Goal: Task Accomplishment & Management: Use online tool/utility

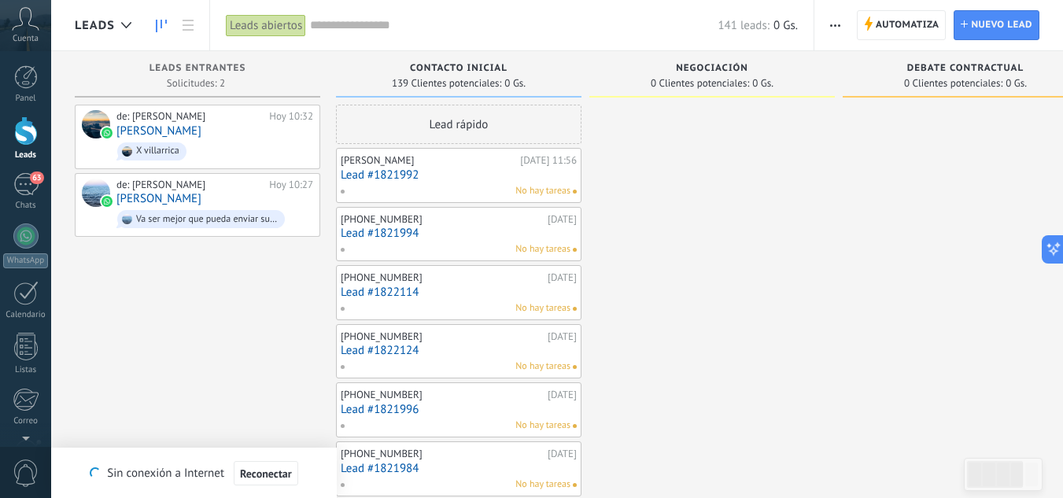
scroll to position [15, 0]
click at [24, 81] on div at bounding box center [26, 77] width 24 height 24
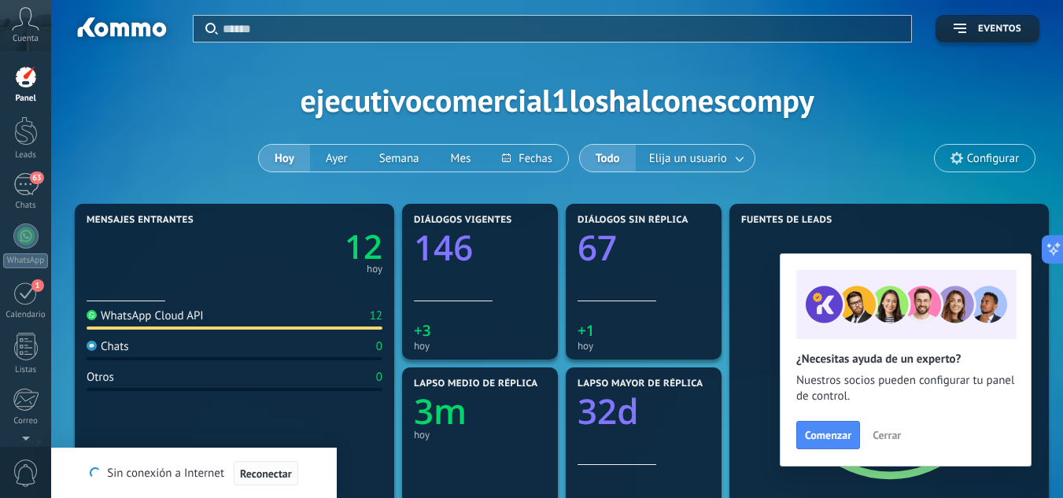
click at [280, 471] on span "Reconectar" at bounding box center [266, 473] width 52 height 11
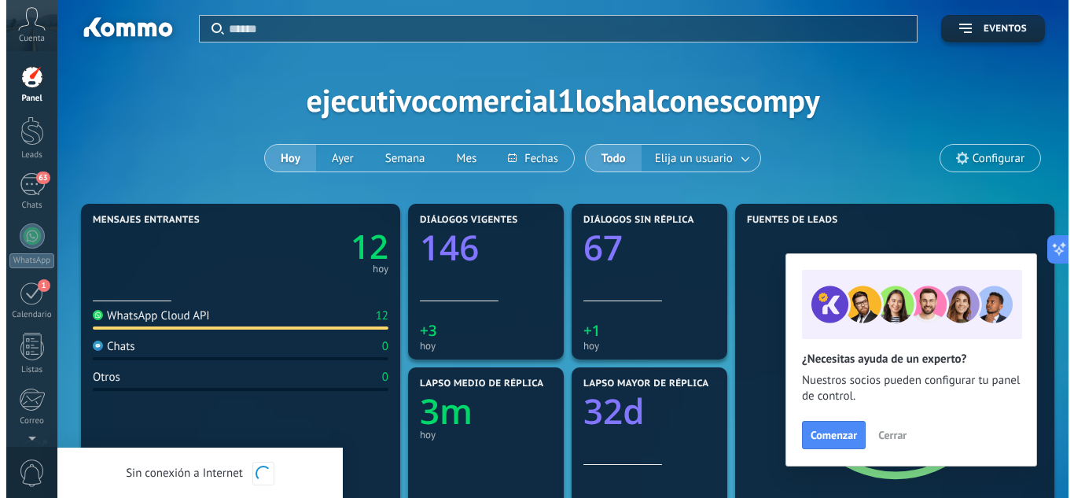
scroll to position [15, 0]
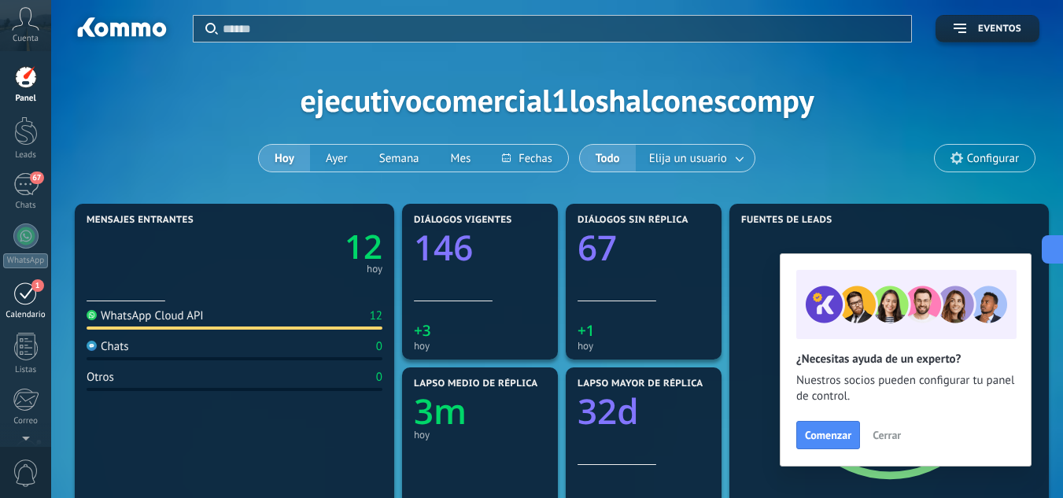
click at [39, 297] on link "1 Calendario" at bounding box center [25, 300] width 51 height 39
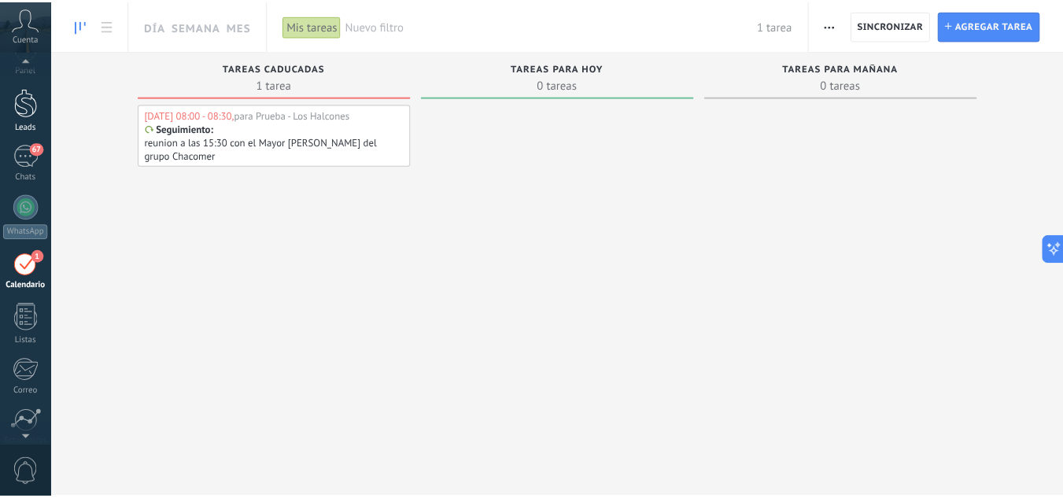
scroll to position [3, 0]
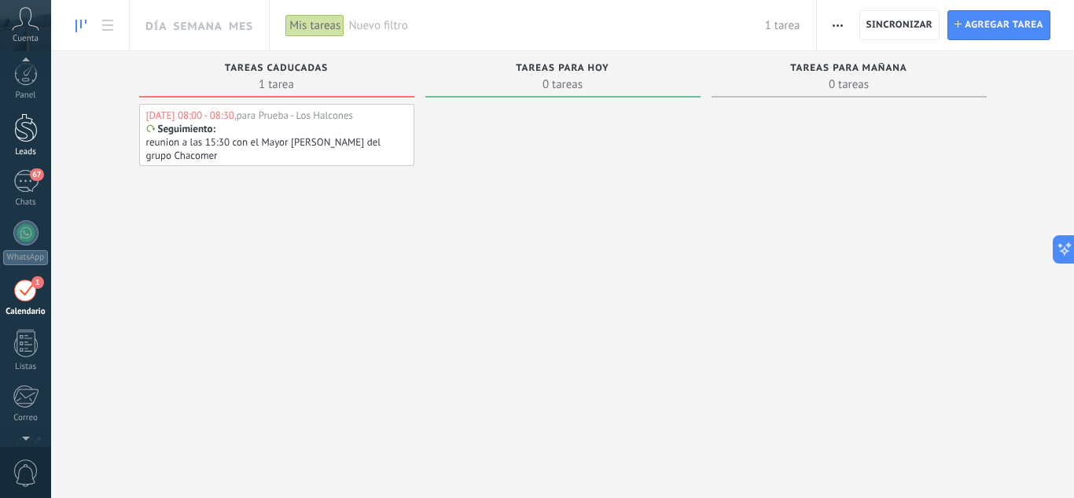
click at [31, 124] on div at bounding box center [26, 127] width 24 height 29
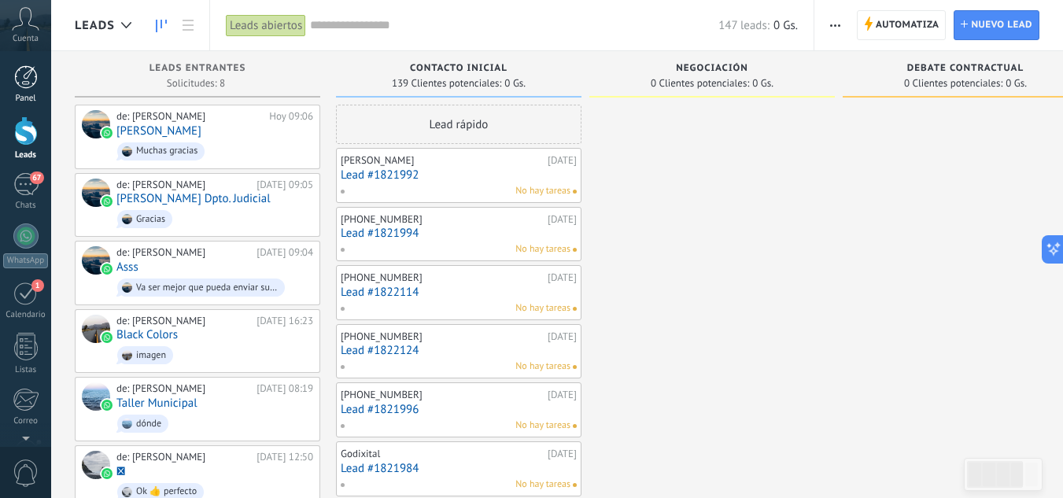
click at [29, 85] on div at bounding box center [26, 77] width 24 height 24
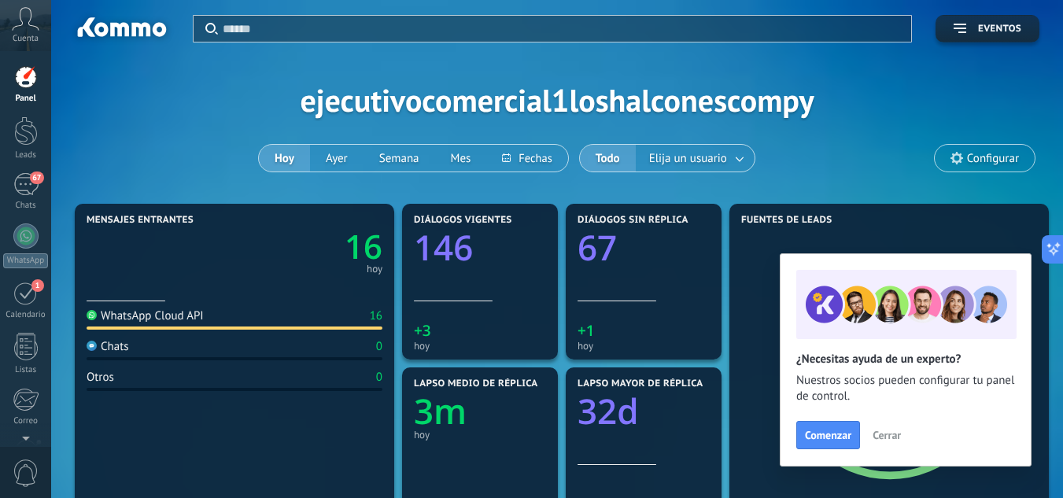
click at [902, 428] on button "Cerrar" at bounding box center [886, 435] width 42 height 24
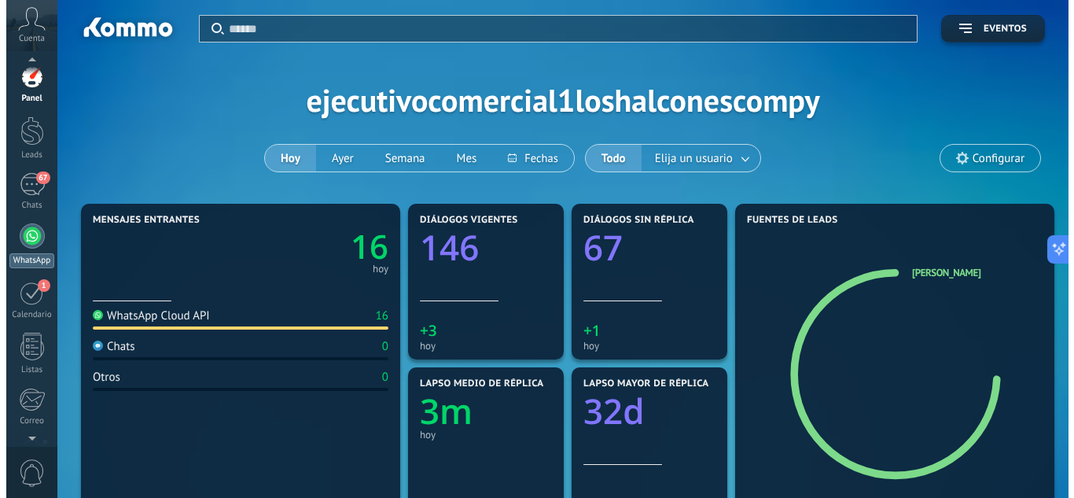
scroll to position [157, 0]
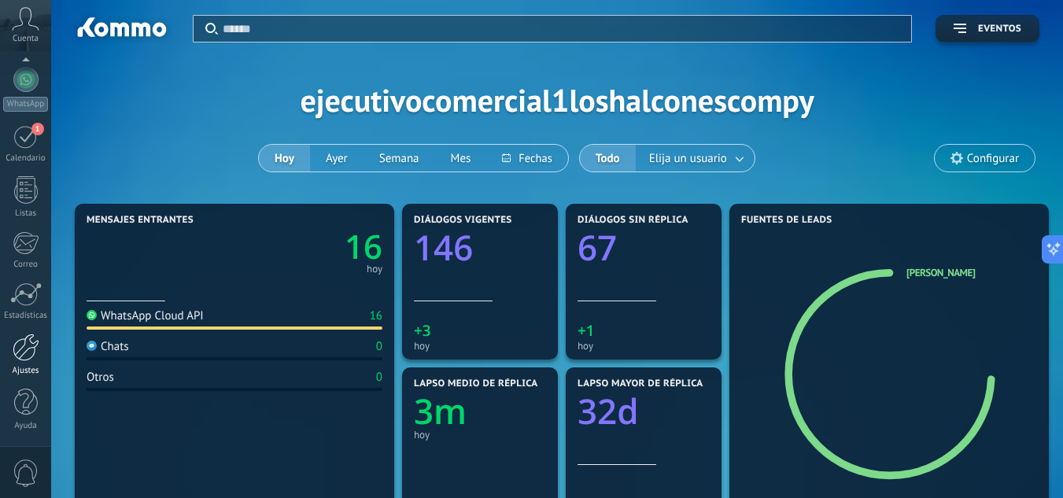
click at [18, 368] on div "Ajustes" at bounding box center [26, 371] width 46 height 10
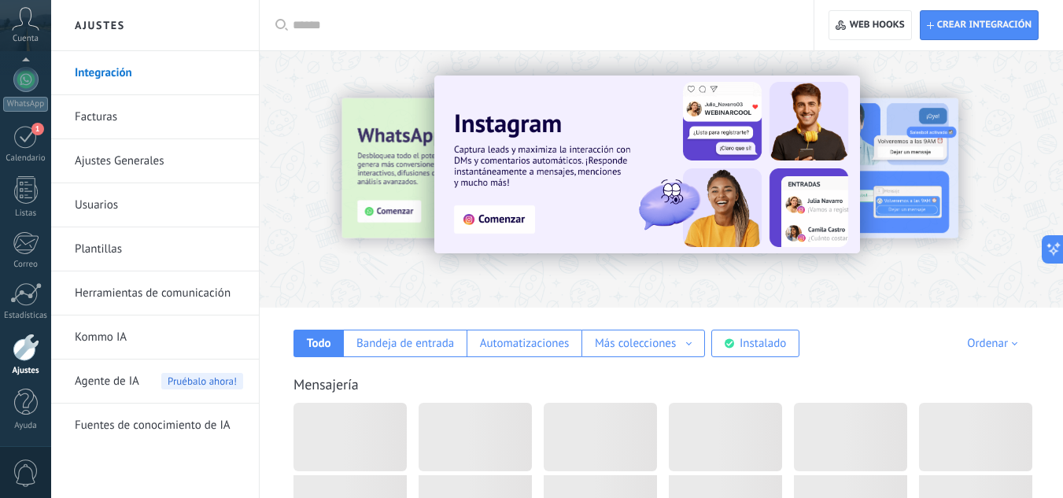
click at [129, 206] on link "Usuarios" at bounding box center [159, 205] width 168 height 44
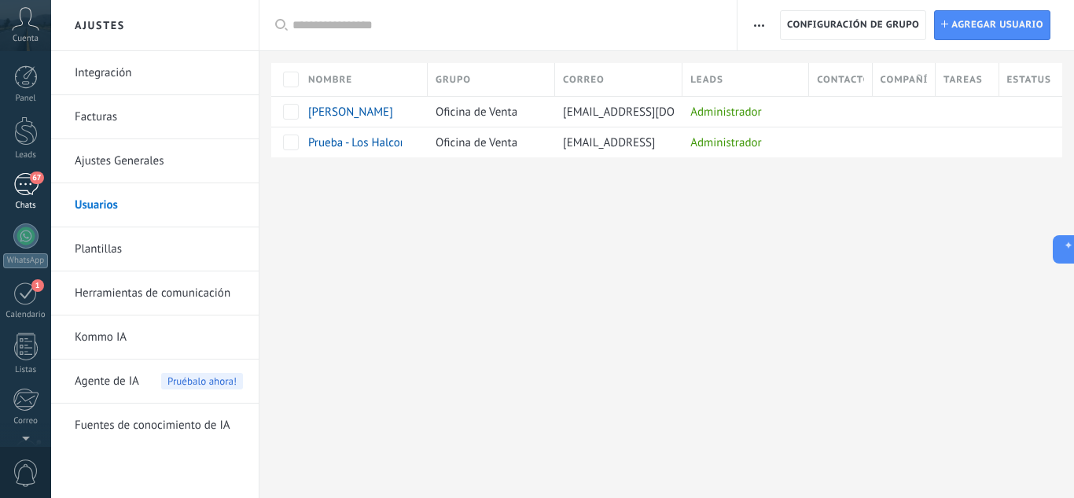
click at [23, 179] on div "67" at bounding box center [25, 184] width 25 height 23
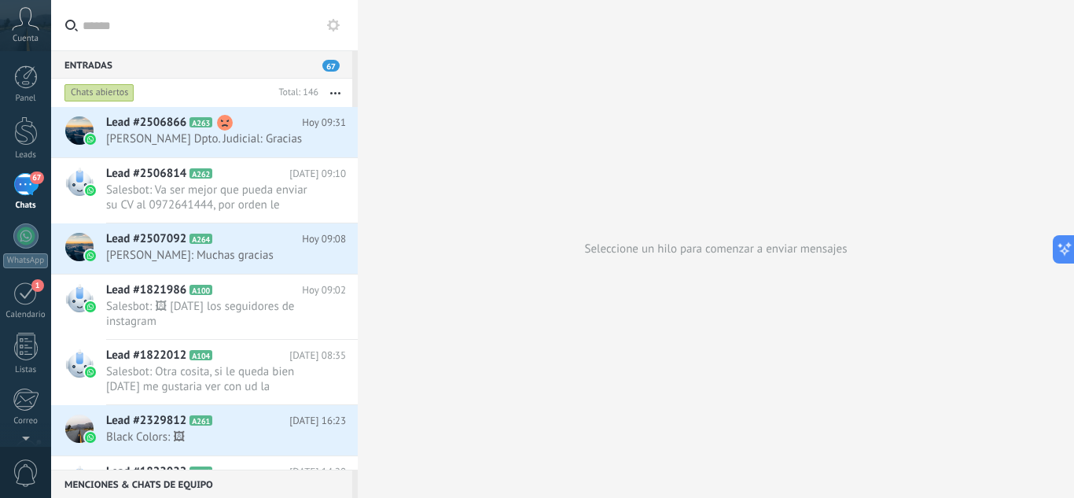
click at [333, 72] on div "Entradas 67" at bounding box center [201, 64] width 301 height 28
click at [330, 56] on div "Entradas 67" at bounding box center [201, 64] width 301 height 28
click at [238, 145] on span "[PERSON_NAME] Dpto. Judicial: Gracias" at bounding box center [211, 138] width 210 height 15
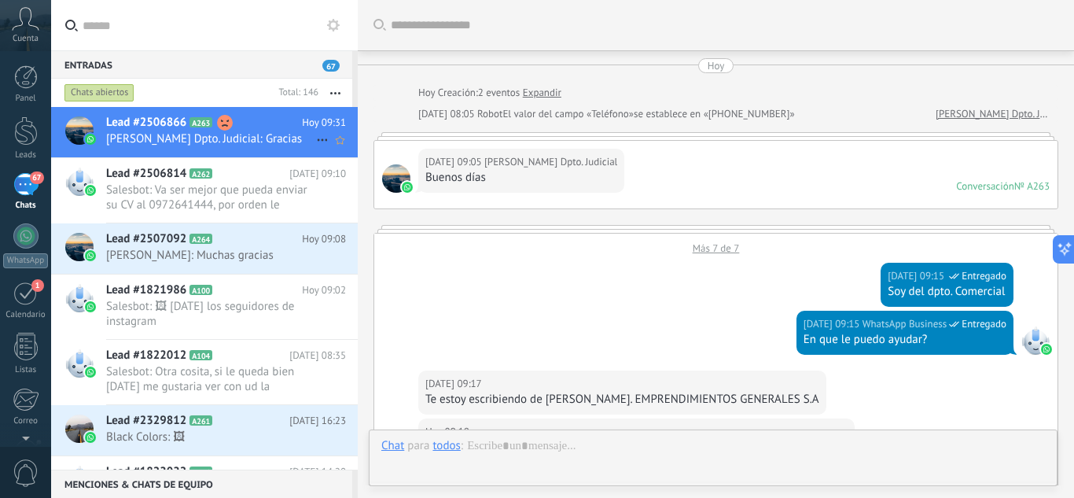
scroll to position [591, 0]
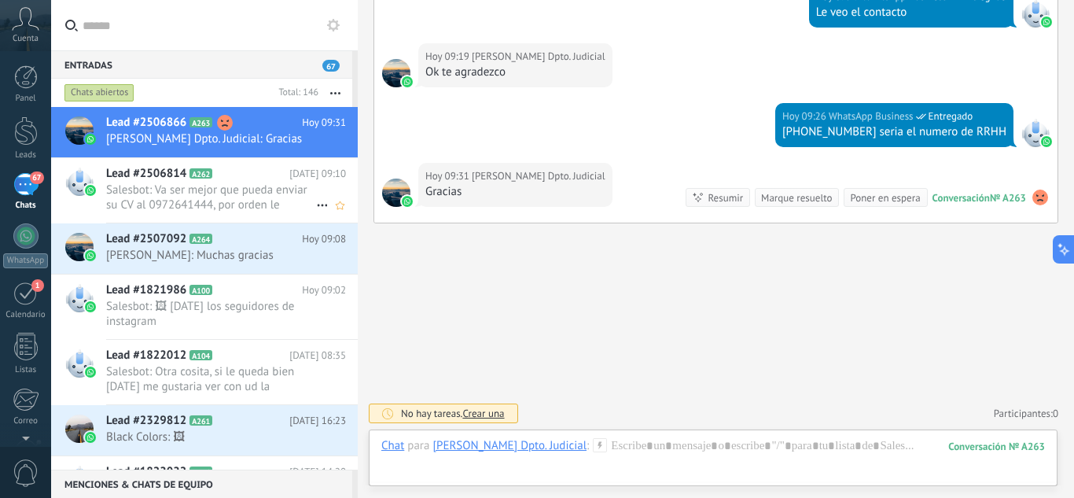
click at [249, 191] on span "Salesbot: Va ser mejor que pueda enviar su CV al 0972641444, por orden le estar…" at bounding box center [211, 197] width 210 height 30
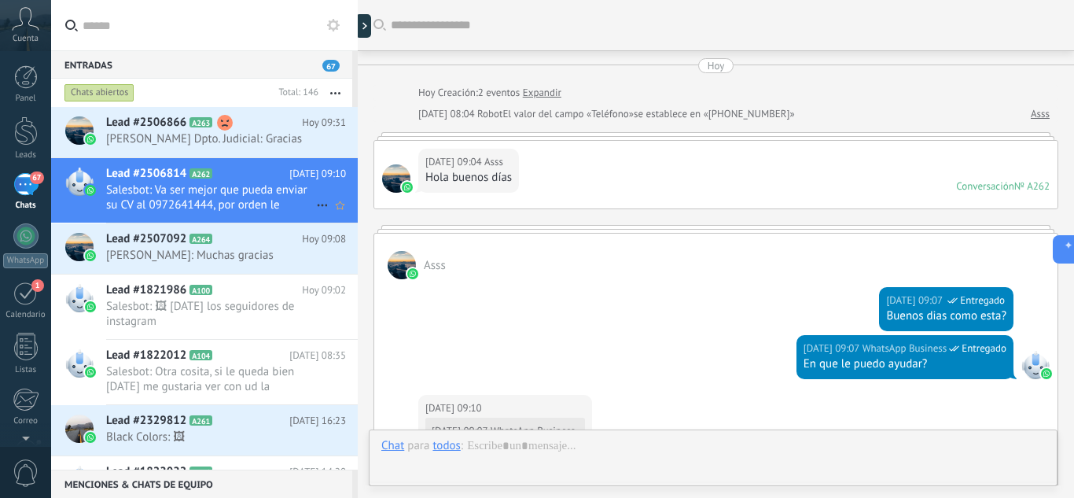
scroll to position [400, 0]
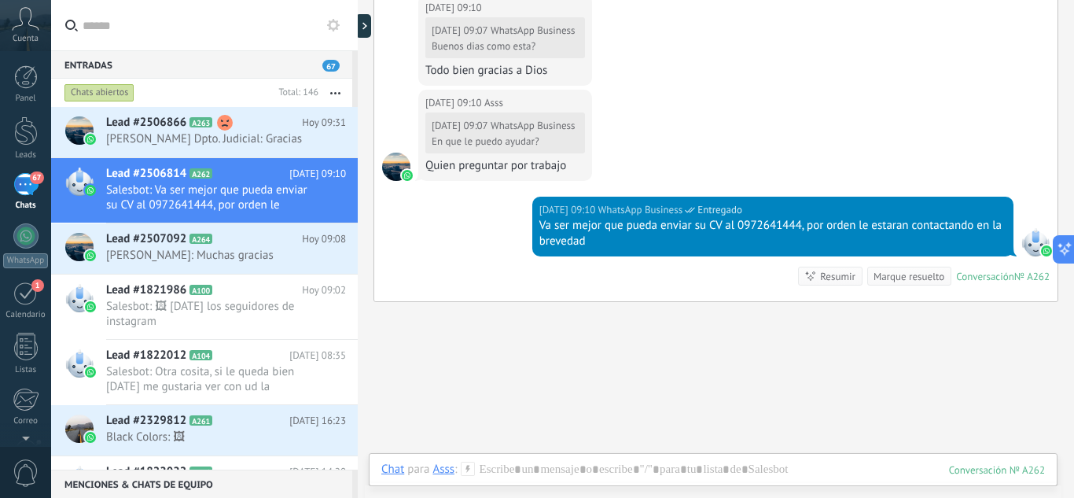
click at [532, 365] on div "Buscar Carga más Hoy Hoy Creación: 2 eventos Expandir Hoy 08:04 Robot El valor …" at bounding box center [716, 88] width 717 height 977
click at [237, 55] on div "Entradas 67" at bounding box center [201, 64] width 301 height 28
click at [108, 93] on div "Chats abiertos" at bounding box center [99, 92] width 70 height 19
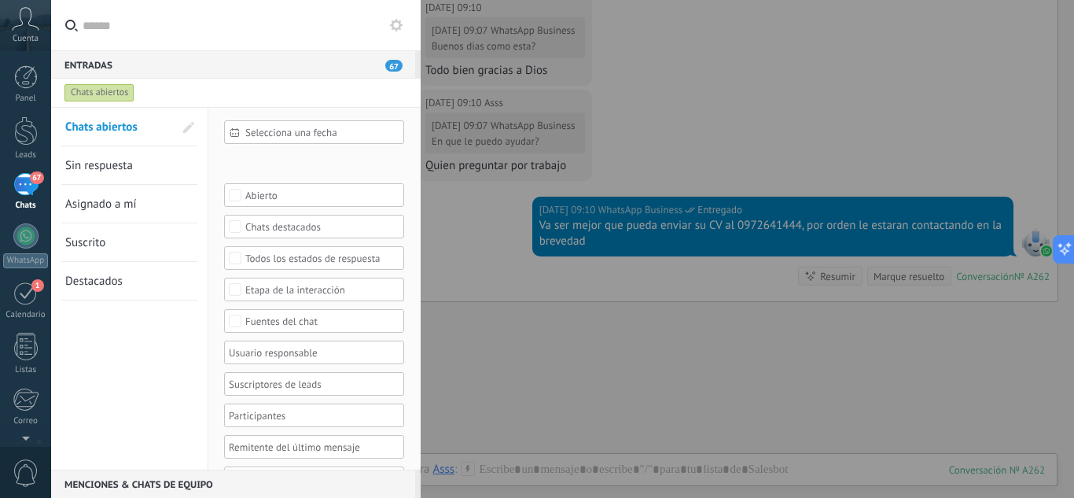
click at [121, 160] on span "Sin respuesta" at bounding box center [99, 165] width 68 height 15
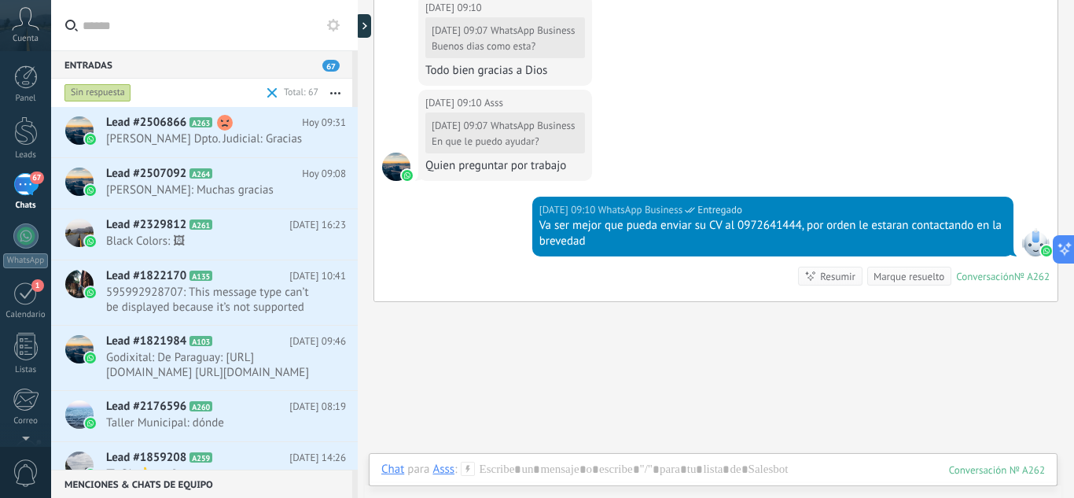
click at [105, 95] on div "Sin respuesta" at bounding box center [97, 92] width 67 height 19
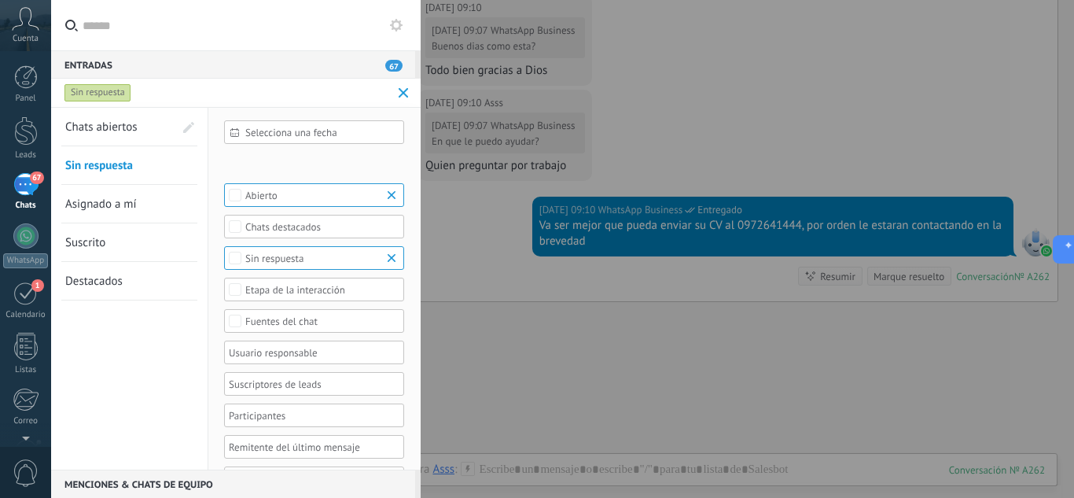
click at [105, 201] on span "Asignado a mí" at bounding box center [101, 204] width 72 height 15
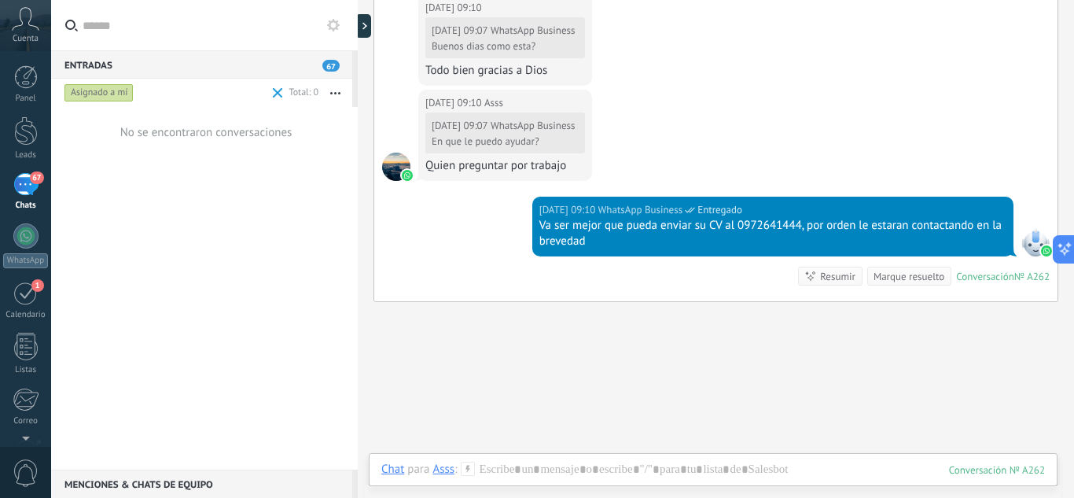
click at [115, 86] on div "Asignado a mí" at bounding box center [98, 92] width 69 height 19
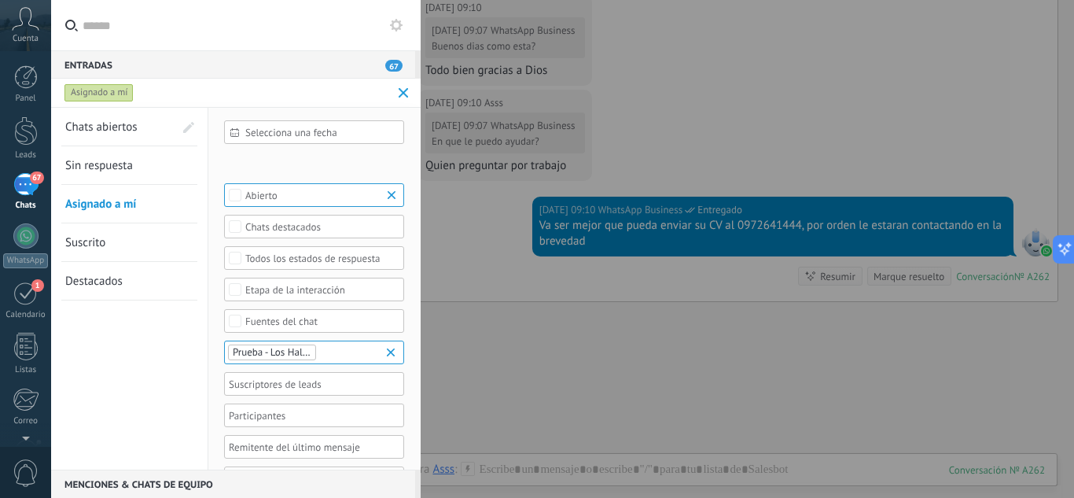
click at [94, 238] on span "Suscrito" at bounding box center [85, 242] width 40 height 15
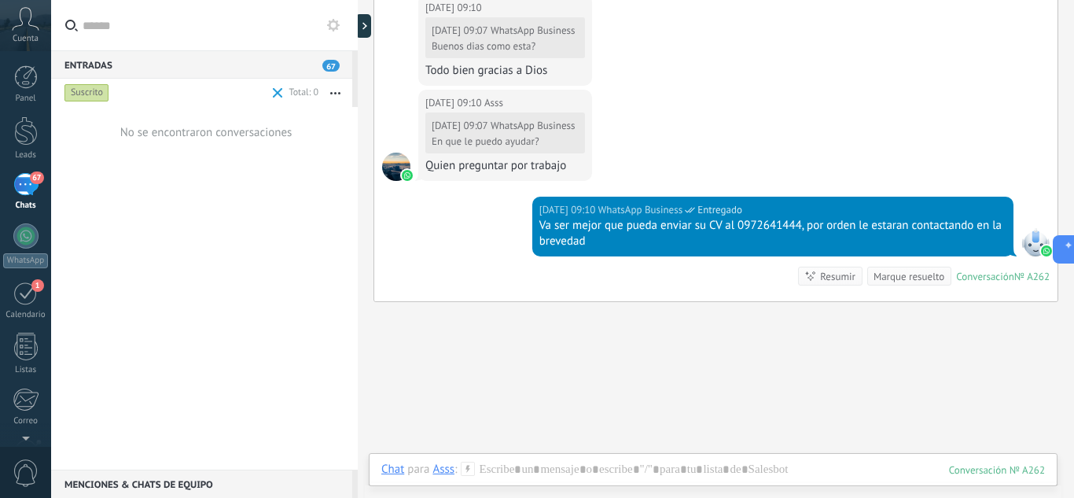
click at [87, 94] on div "Suscrito" at bounding box center [86, 92] width 45 height 19
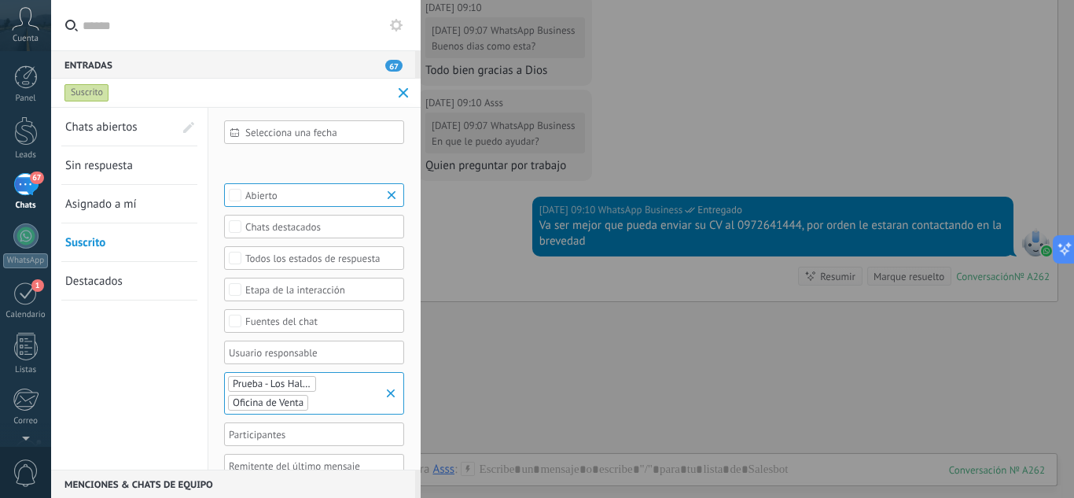
click at [115, 271] on link "Destacados" at bounding box center [119, 281] width 109 height 38
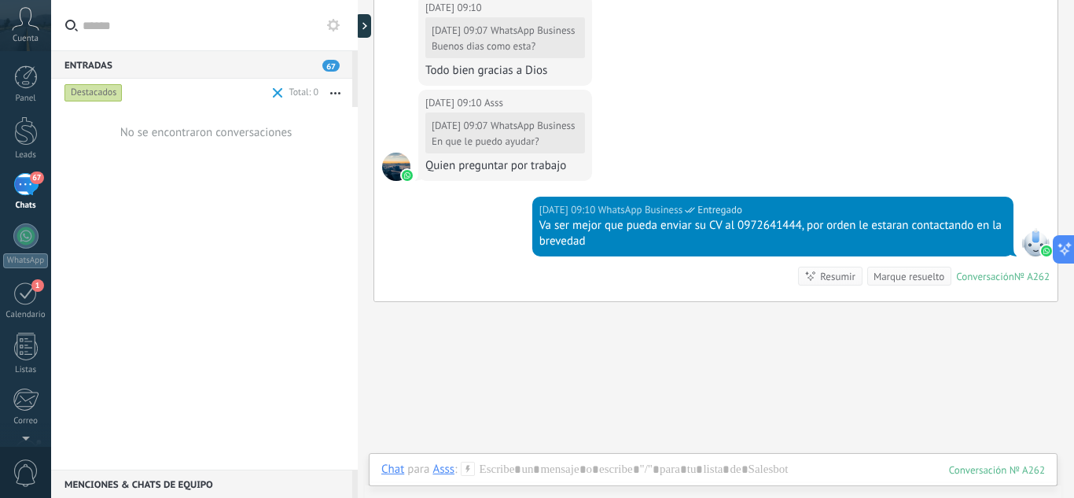
click at [99, 93] on div "Destacados" at bounding box center [93, 92] width 58 height 19
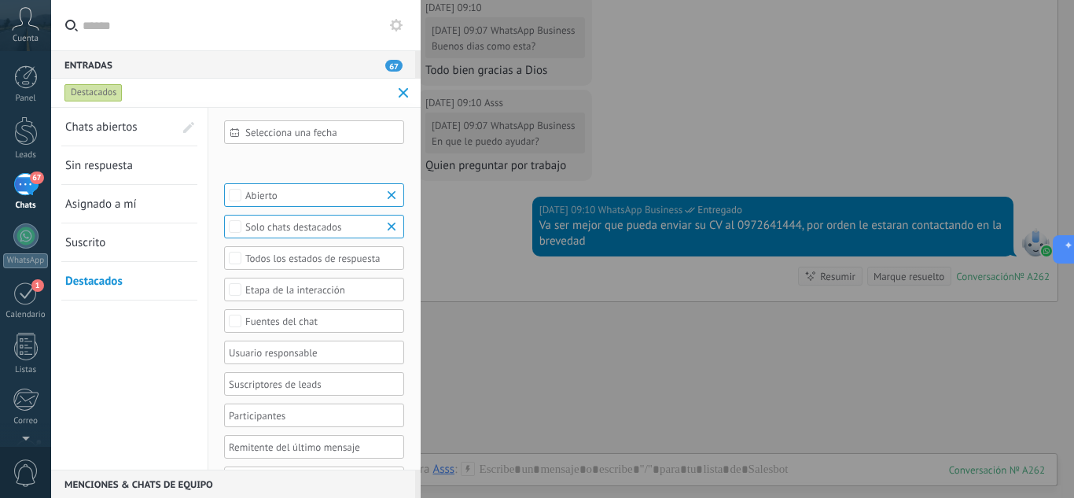
click at [105, 124] on span "Chats abiertos" at bounding box center [101, 127] width 72 height 15
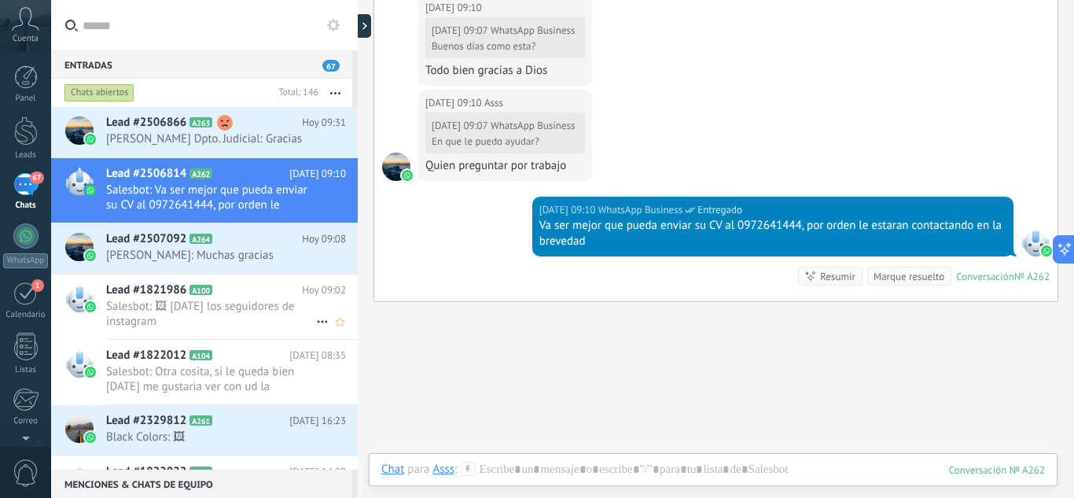
click at [203, 319] on span "Salesbot: 🖼 27/08/2025 los seguidores de instagram" at bounding box center [211, 314] width 210 height 30
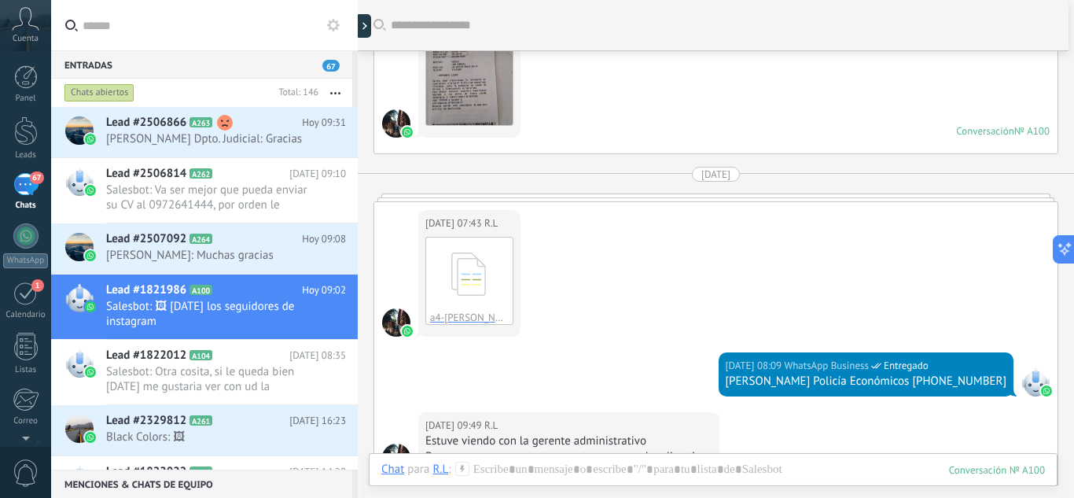
scroll to position [1273, 0]
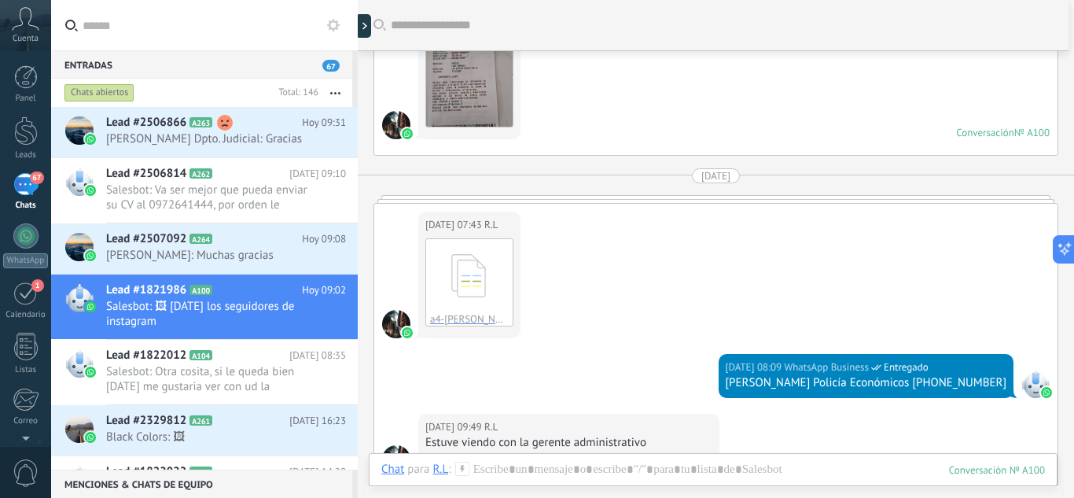
click at [778, 263] on div "21.08.2025 07:43 R.L a4-Mathias-General.pdf Descargar" at bounding box center [716, 279] width 684 height 150
drag, startPoint x: 778, startPoint y: 263, endPoint x: 786, endPoint y: 71, distance: 192.9
click at [786, 71] on div "20.08.2025 12:43 R.L Descargar Conversación № A100 Conversación № A100" at bounding box center [716, 80] width 684 height 150
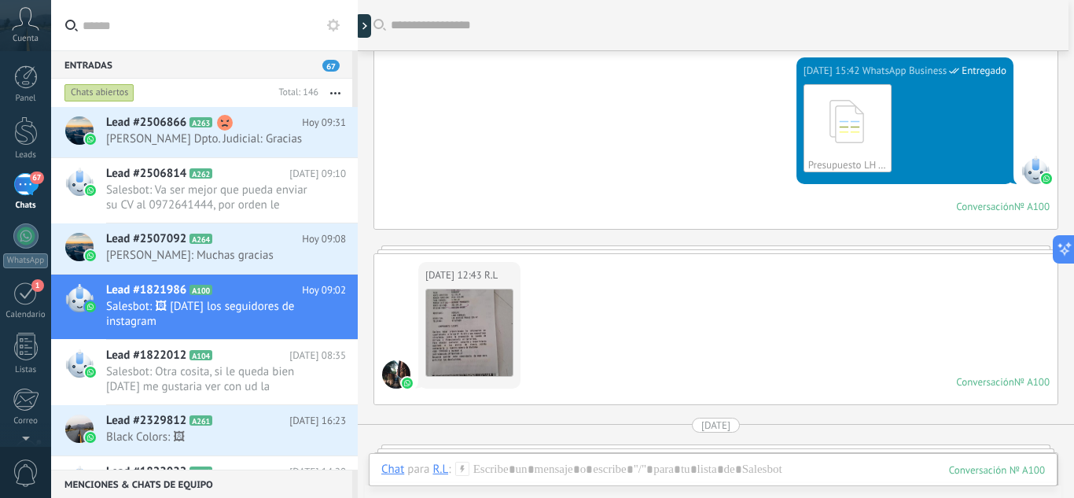
scroll to position [1022, 0]
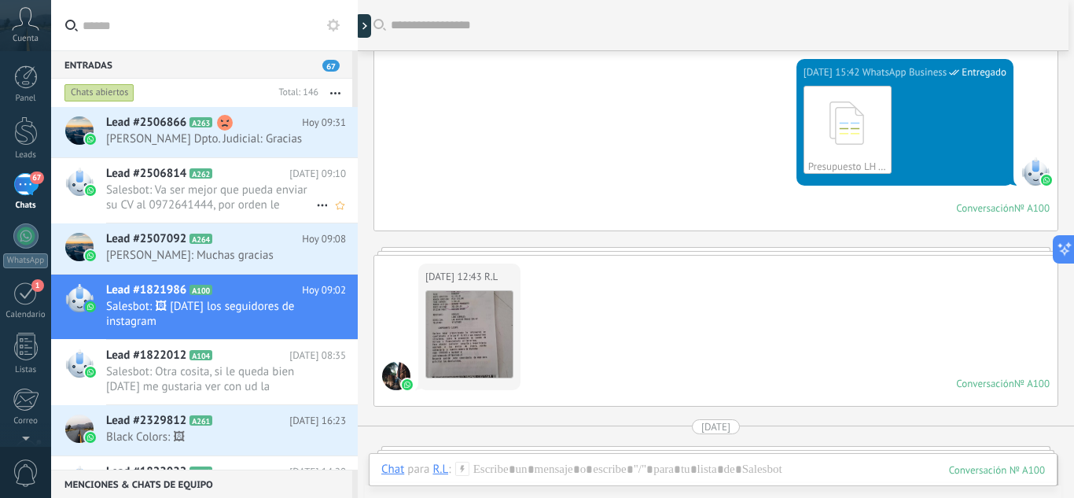
click at [166, 183] on span "Salesbot: Va ser mejor que pueda enviar su CV al 0972641444, por orden le estar…" at bounding box center [211, 197] width 210 height 30
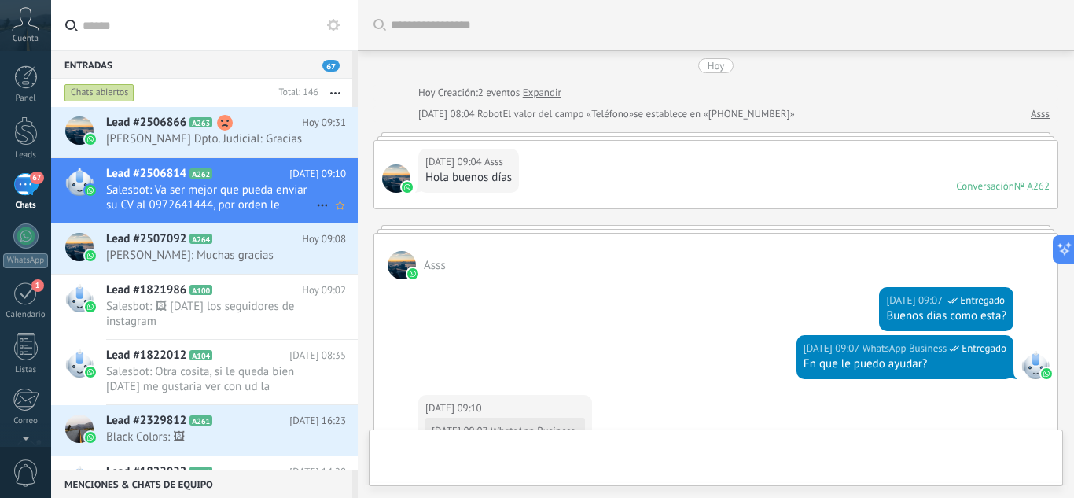
scroll to position [479, 0]
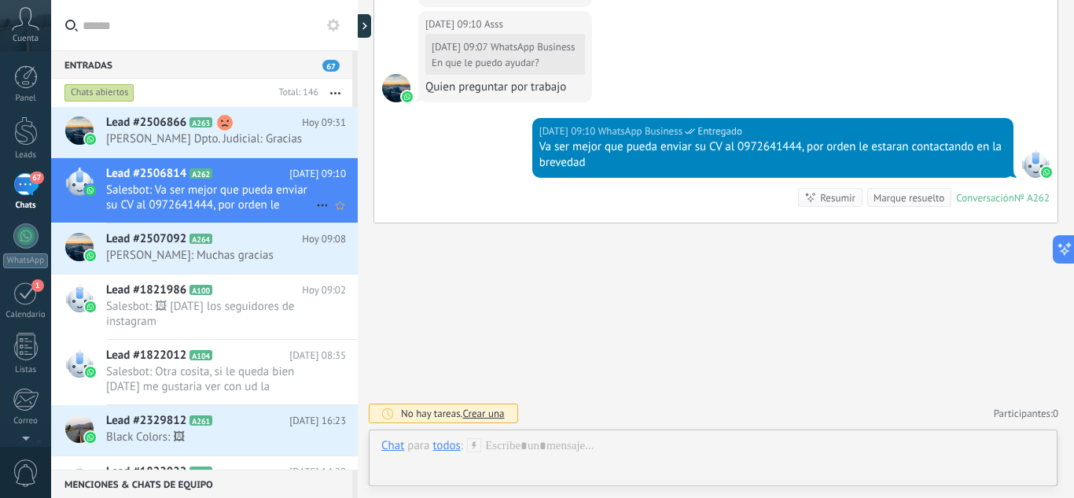
click at [165, 183] on span "Salesbot: Va ser mejor que pueda enviar su CV al 0972641444, por orden le estar…" at bounding box center [211, 197] width 210 height 30
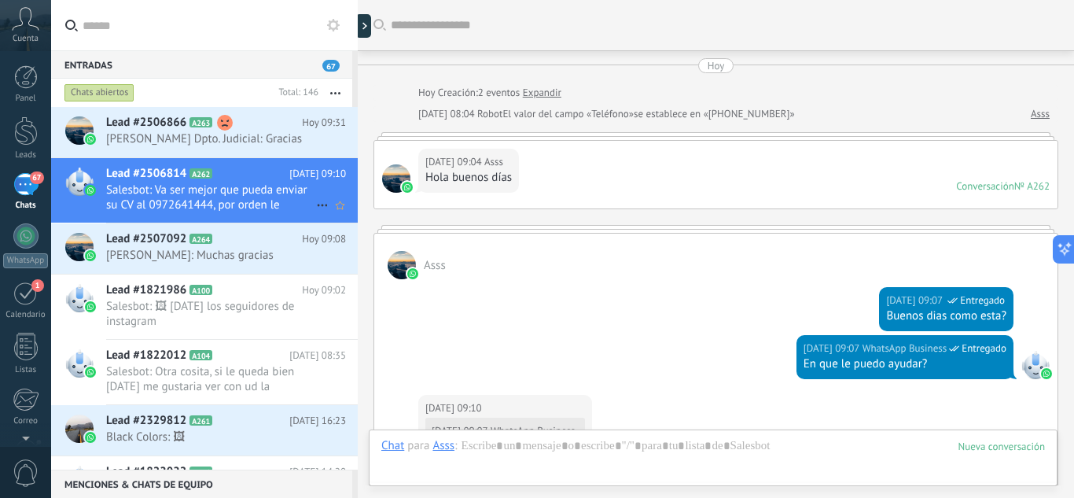
scroll to position [479, 0]
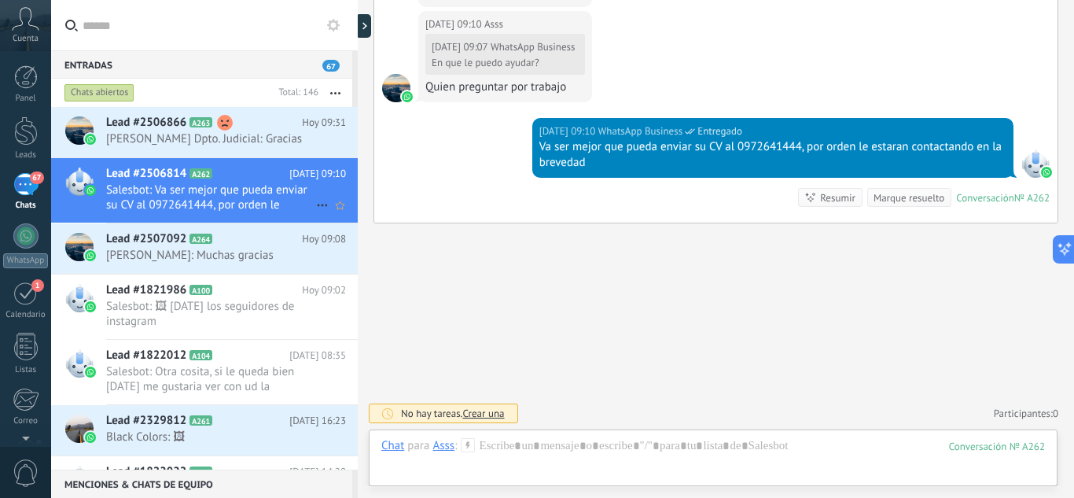
click at [93, 184] on div at bounding box center [90, 190] width 14 height 14
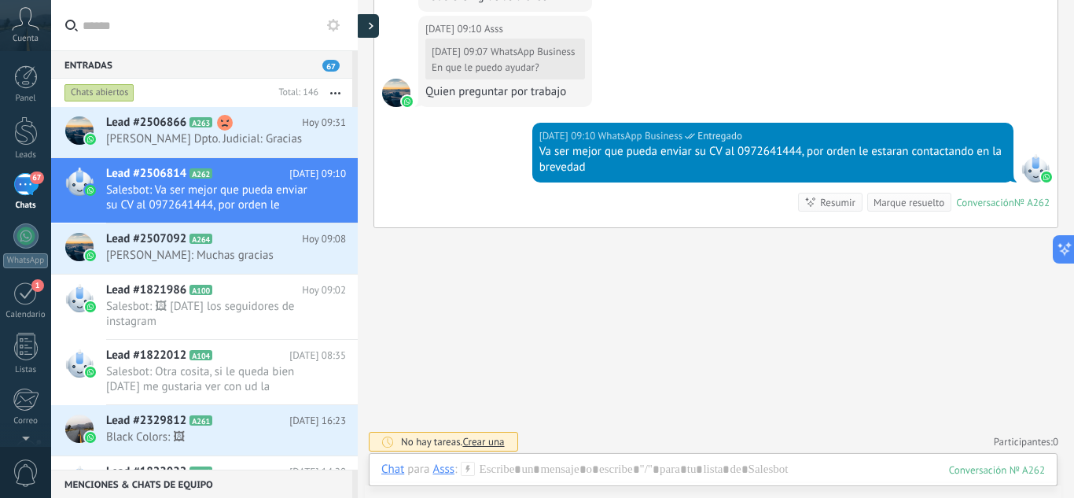
click at [367, 26] on div at bounding box center [368, 26] width 24 height 24
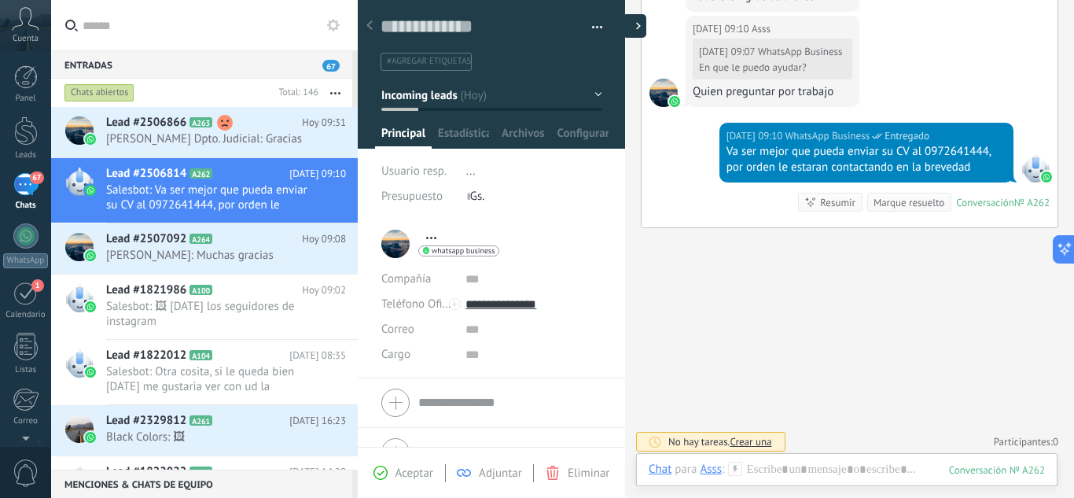
type textarea "**********"
click at [470, 173] on span "..." at bounding box center [470, 171] width 9 height 15
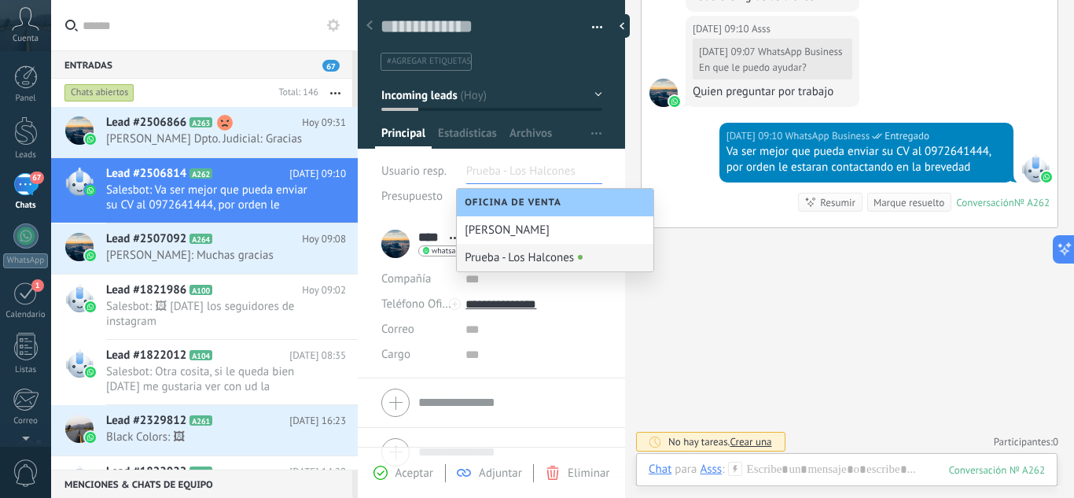
click at [747, 319] on div "Buscar Carga más Hoy Hoy Creación: 2 eventos Expandir Hoy 08:04 Robot El valor …" at bounding box center [849, 14] width 449 height 977
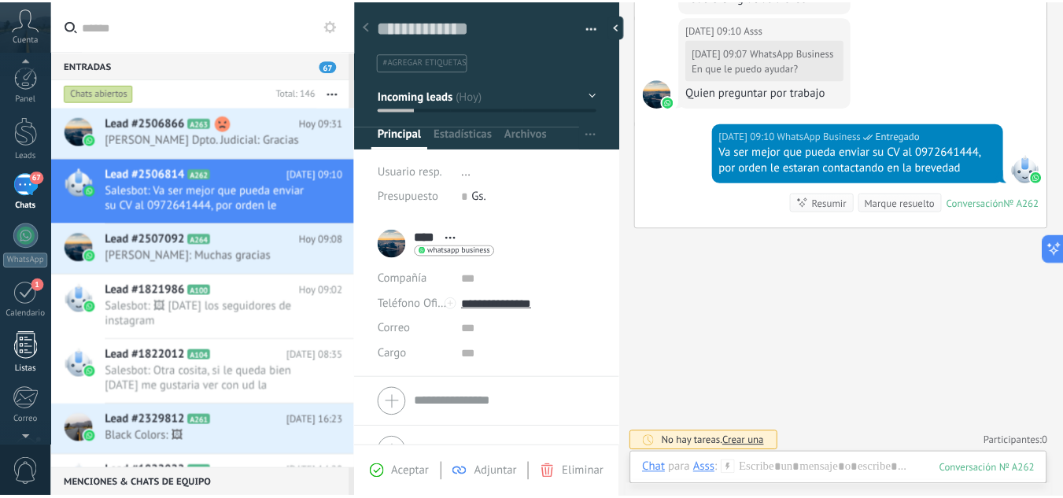
scroll to position [157, 0]
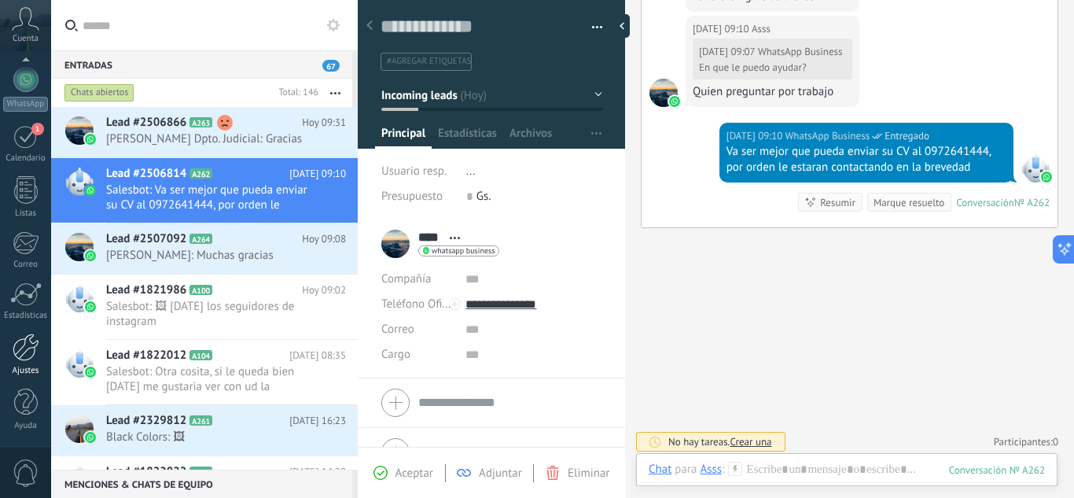
click at [14, 339] on div at bounding box center [26, 347] width 27 height 28
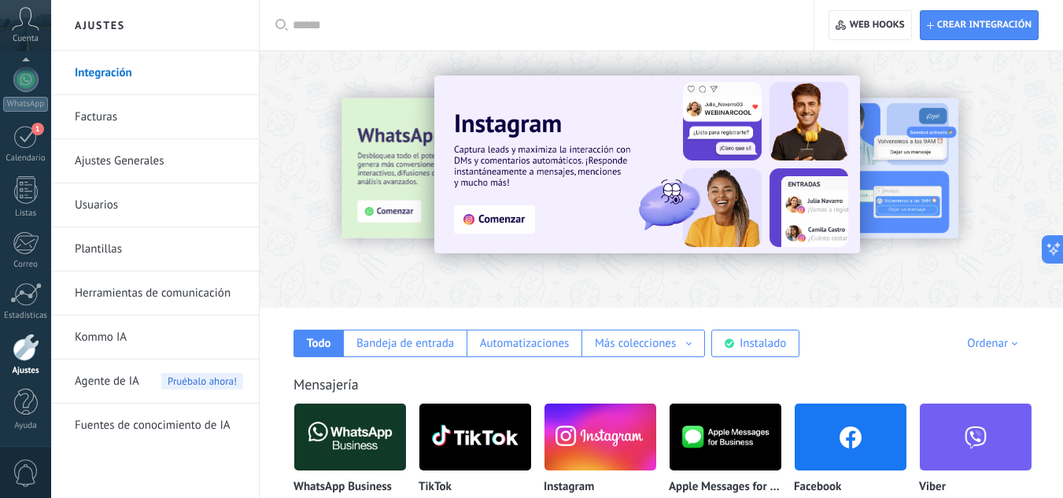
click at [142, 290] on link "Herramientas de comunicación" at bounding box center [159, 293] width 168 height 44
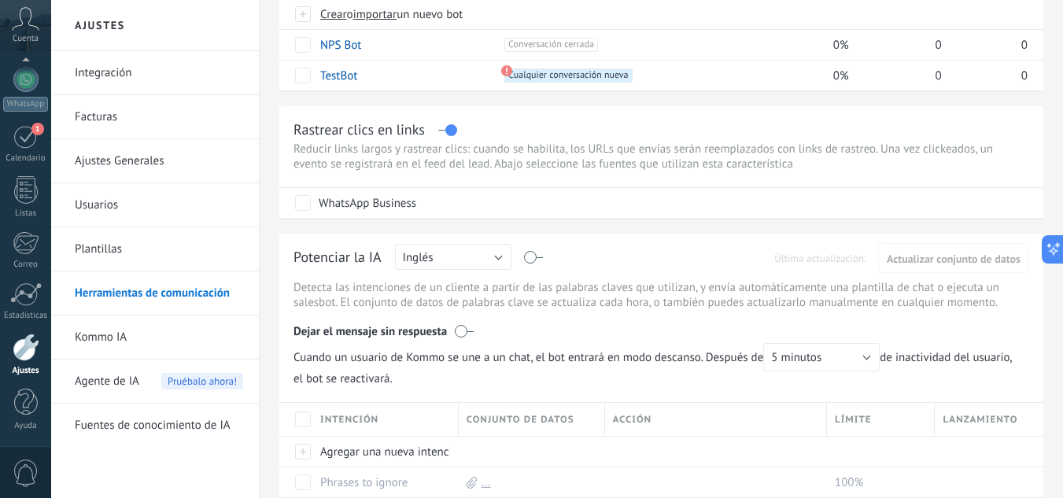
scroll to position [204, 0]
click at [492, 263] on button "Inglés" at bounding box center [453, 256] width 116 height 26
click at [492, 263] on span "Rusa" at bounding box center [445, 257] width 120 height 15
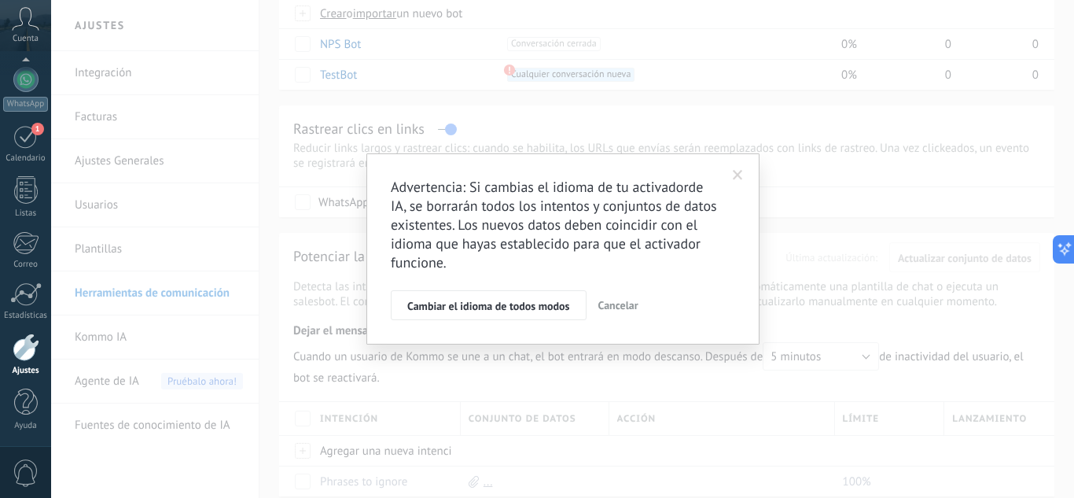
click at [742, 181] on span at bounding box center [738, 175] width 26 height 27
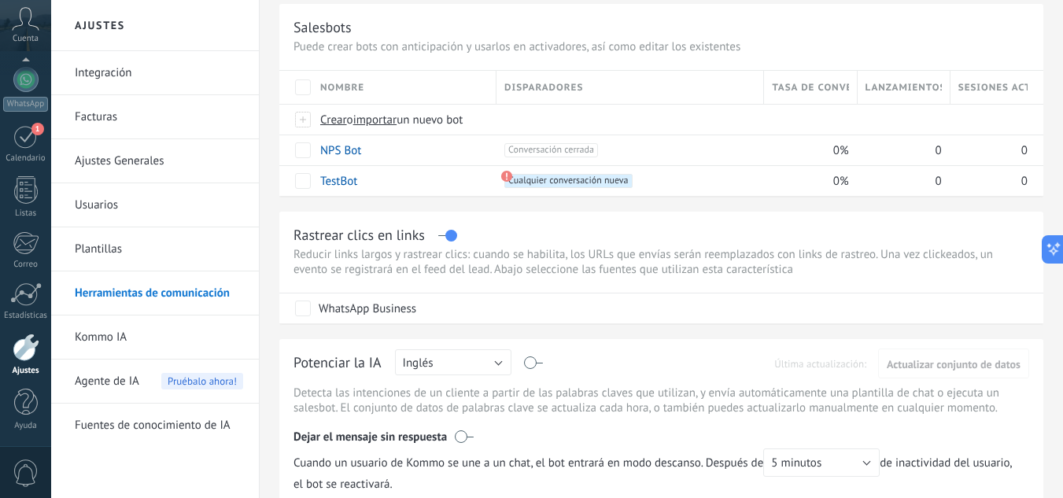
scroll to position [0, 0]
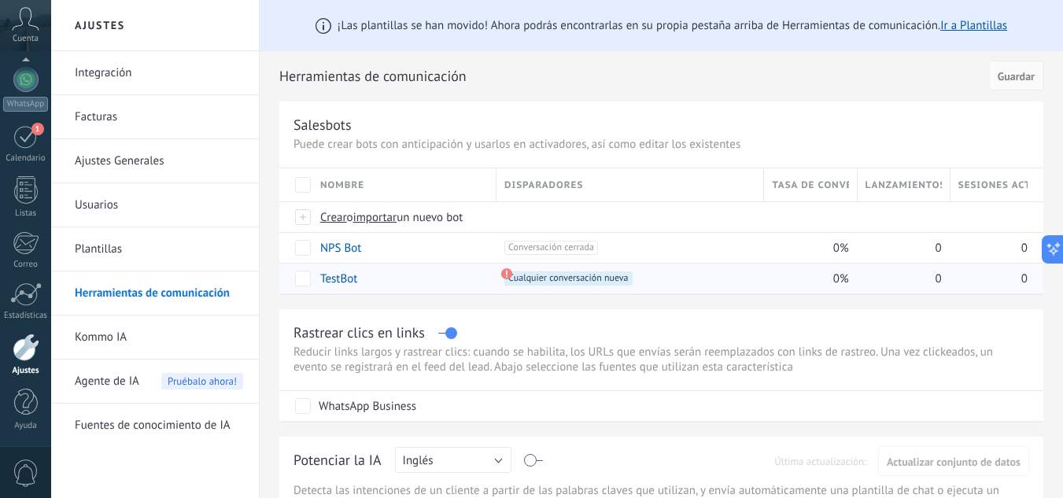
click at [540, 278] on span "Cualquier conversación nueva +0" at bounding box center [567, 278] width 127 height 14
click at [506, 274] on use at bounding box center [506, 273] width 11 height 11
click at [968, 29] on link "Ir a Plantillas" at bounding box center [973, 25] width 67 height 15
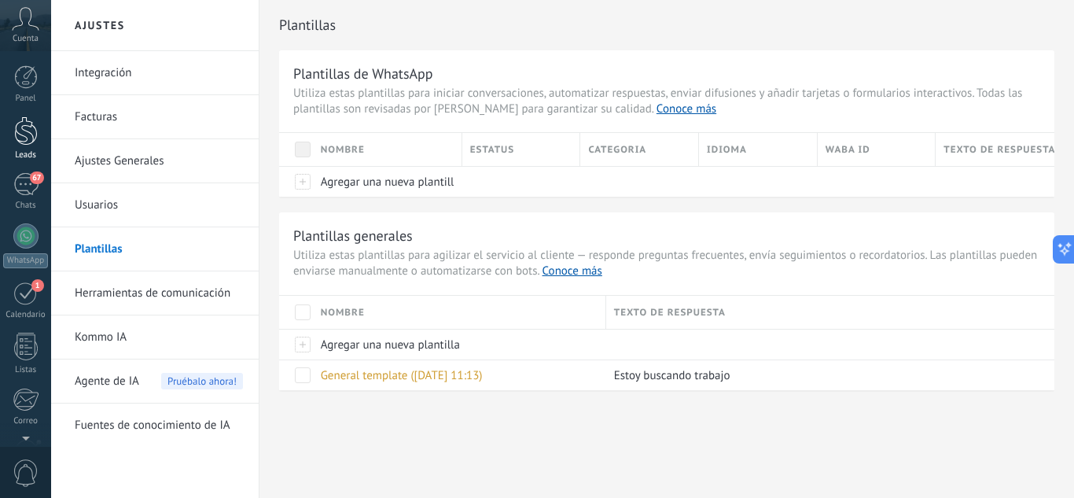
click at [32, 122] on div at bounding box center [26, 130] width 24 height 29
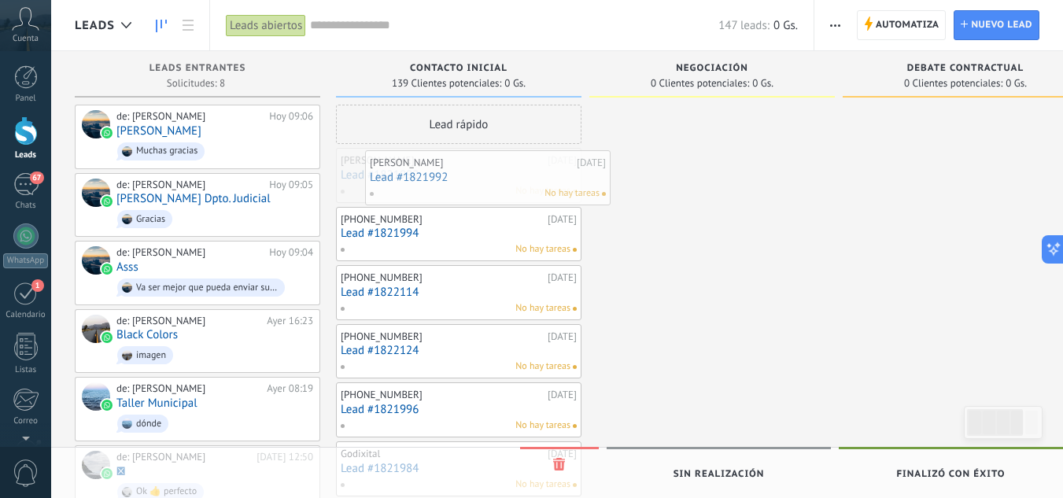
drag, startPoint x: 422, startPoint y: 164, endPoint x: 449, endPoint y: 165, distance: 26.8
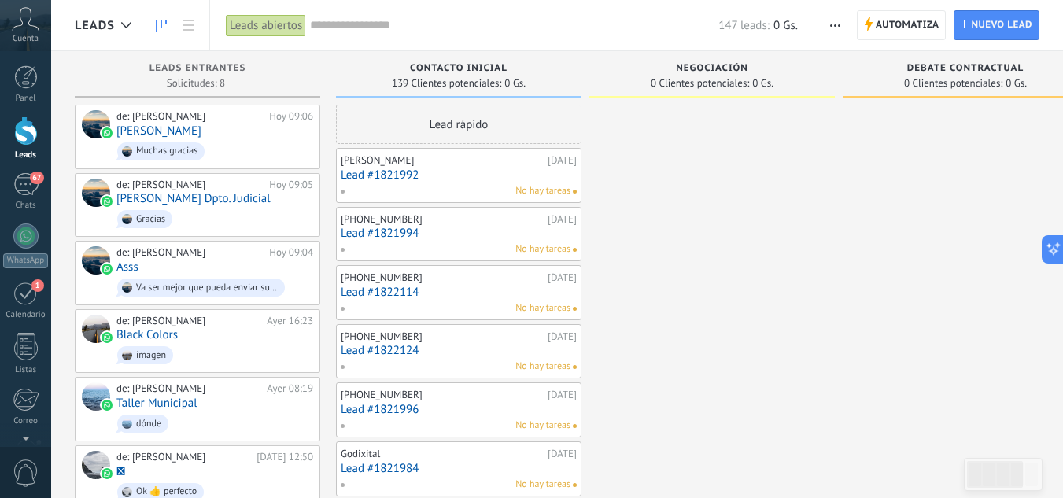
click at [831, 28] on span "button" at bounding box center [835, 25] width 10 height 30
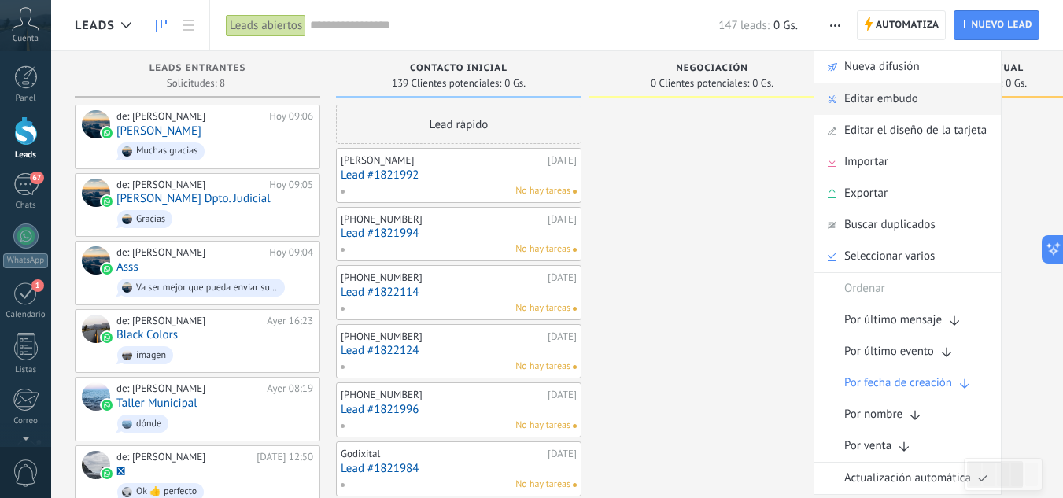
click at [895, 103] on span "Editar embudo" at bounding box center [881, 98] width 74 height 31
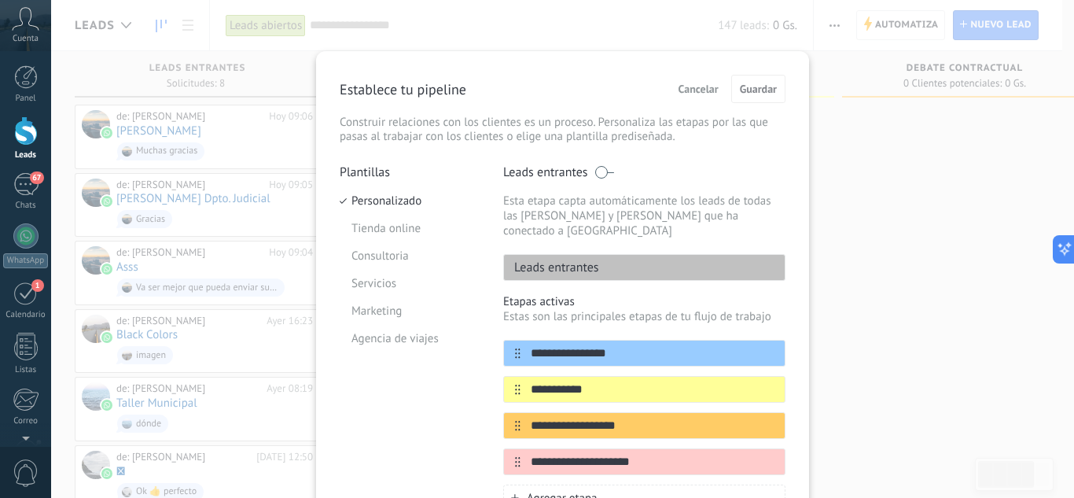
click at [719, 83] on button "Cancelar" at bounding box center [699, 89] width 54 height 24
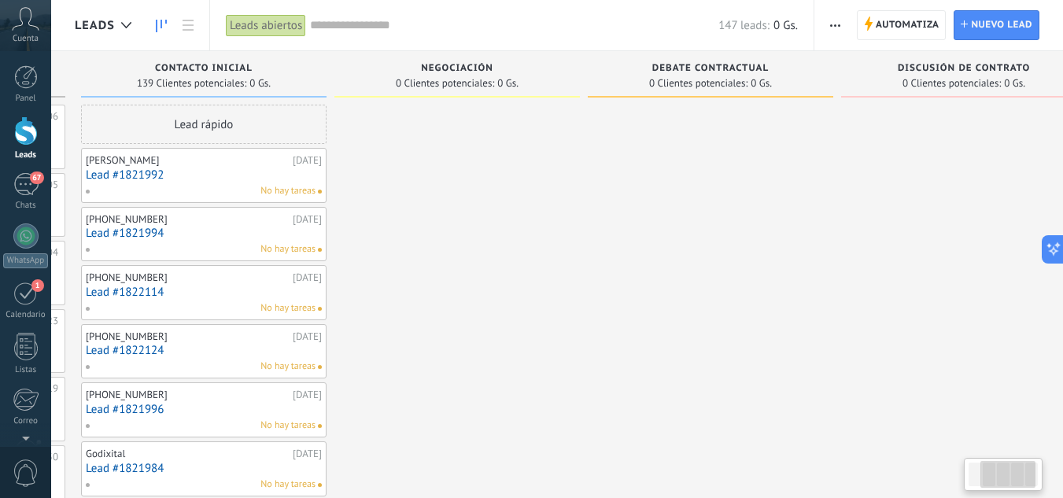
scroll to position [0, 302]
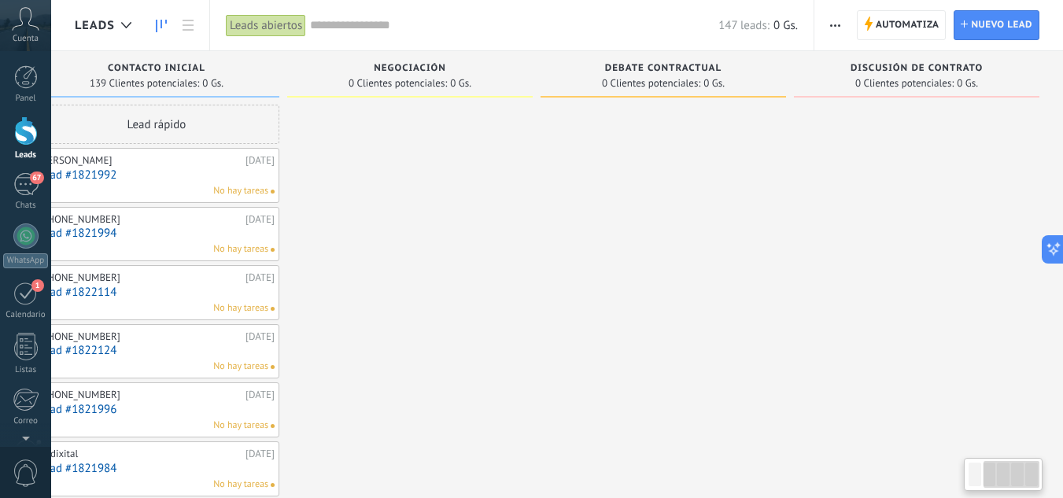
drag, startPoint x: 883, startPoint y: 205, endPoint x: 554, endPoint y: 230, distance: 330.5
drag, startPoint x: 482, startPoint y: 227, endPoint x: 418, endPoint y: 229, distance: 64.5
click at [1056, 255] on button at bounding box center [1049, 249] width 28 height 28
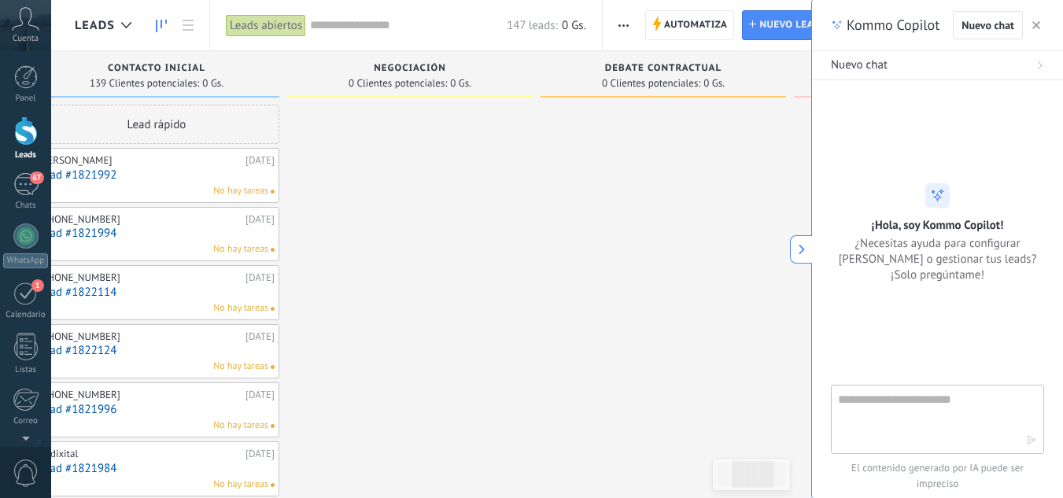
click at [792, 246] on icon at bounding box center [785, 249] width 17 height 17
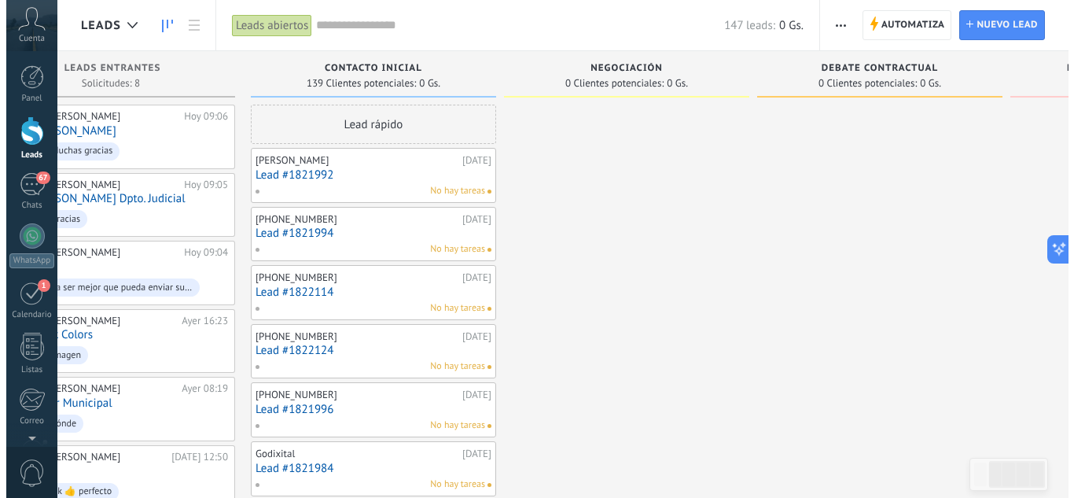
scroll to position [0, 0]
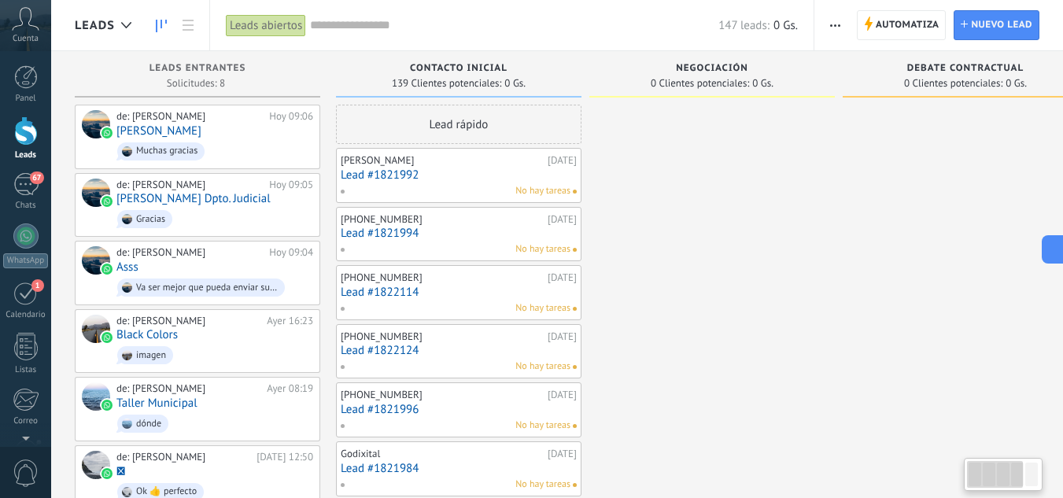
drag, startPoint x: 750, startPoint y: 252, endPoint x: 1069, endPoint y: 260, distance: 318.7
click at [1062, 260] on html ".abccls-1,.abccls-2{fill-rule:evenodd}.abccls-2{fill:#fff} .abfcls-1{fill:none}…" at bounding box center [531, 249] width 1063 height 498
click at [288, 23] on div "Leads abiertos" at bounding box center [266, 25] width 80 height 23
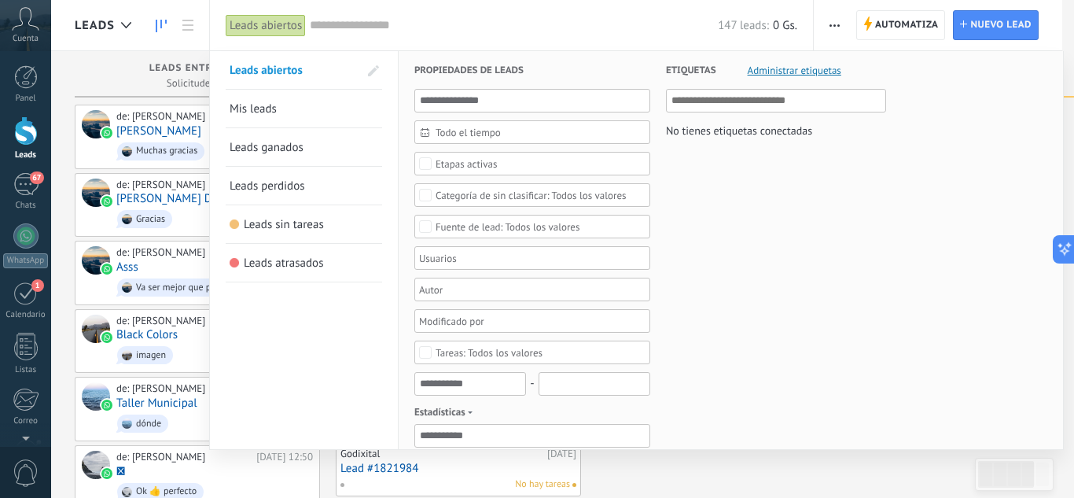
click at [513, 166] on span "Etapas activas" at bounding box center [533, 164] width 194 height 12
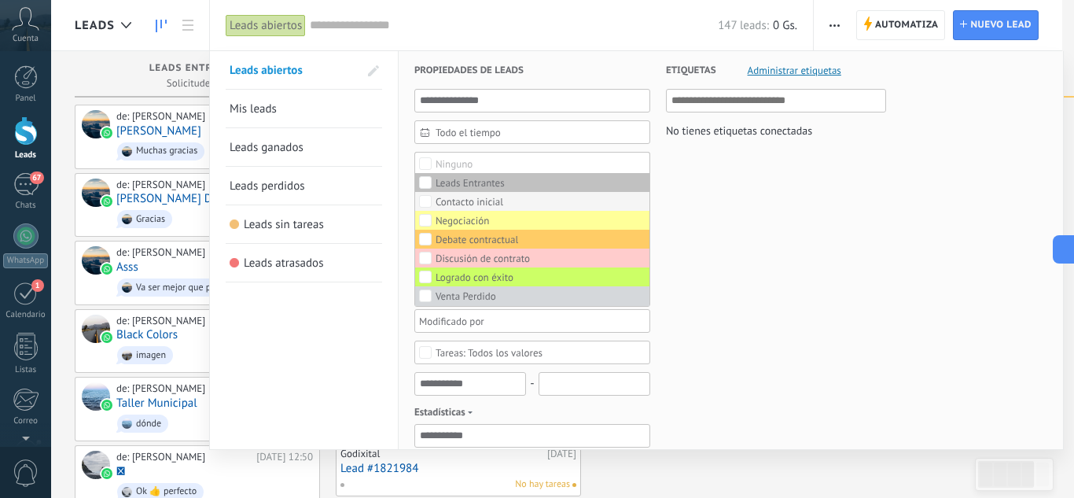
click at [457, 203] on div "Contacto inicial" at bounding box center [470, 202] width 68 height 11
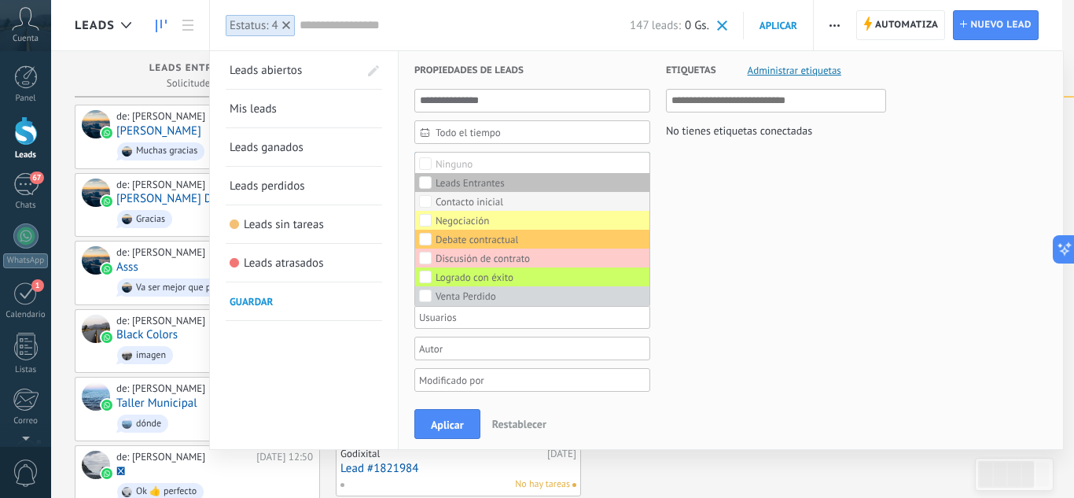
click at [457, 203] on div "Contacto inicial" at bounding box center [470, 202] width 68 height 11
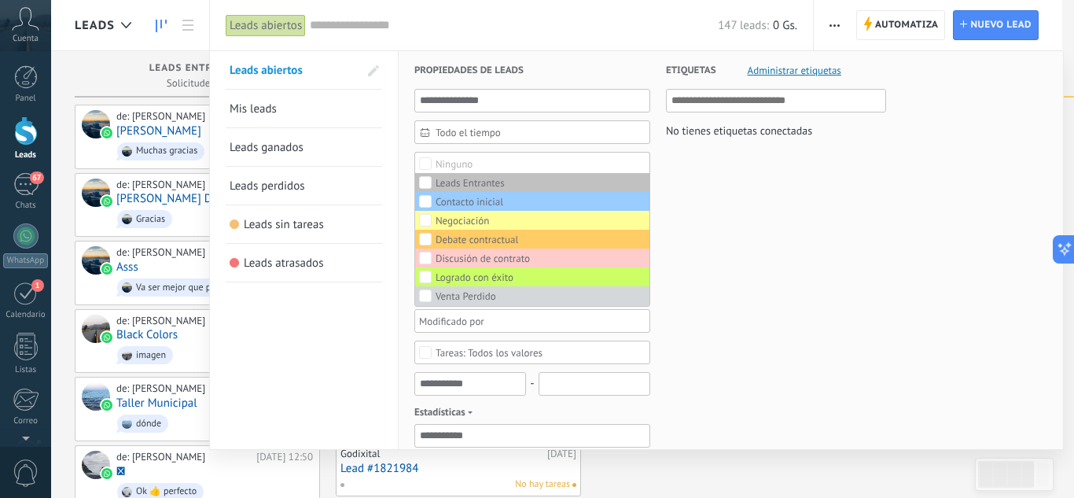
click at [767, 202] on div "Etiquetas Administrar etiquetas No tienes etiquetas conectadas" at bounding box center [768, 495] width 236 height 889
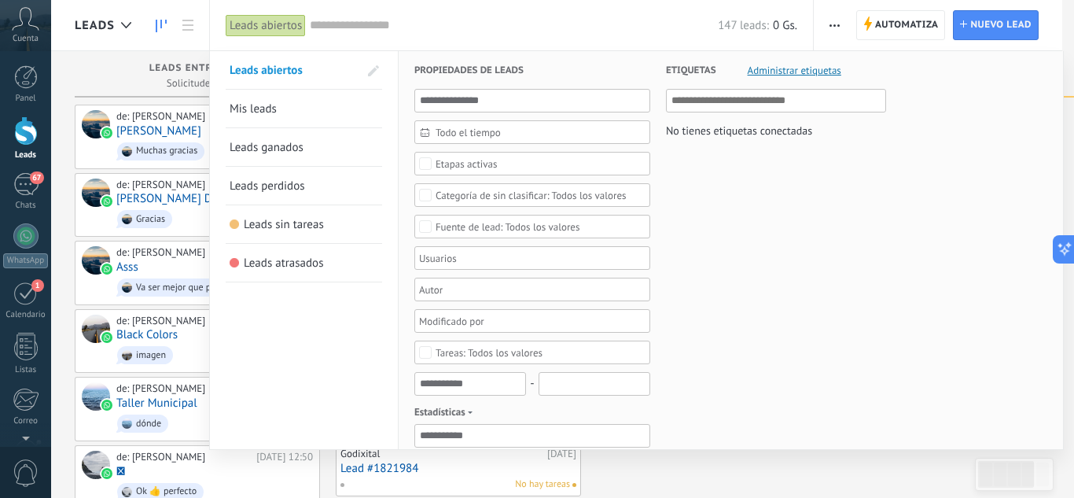
click at [482, 149] on div "Todo el tiempo Todo el tiempo [PERSON_NAME] Últimos ** 30 dias Esta semana La ú…" at bounding box center [533, 425] width 236 height 673
click at [482, 156] on div "Etapas activas" at bounding box center [533, 164] width 236 height 24
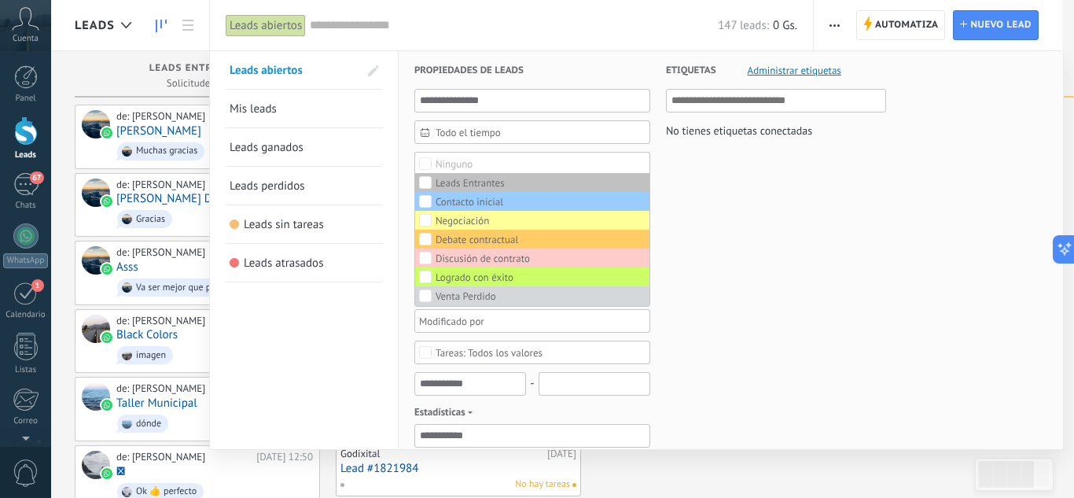
click at [726, 240] on div "Etiquetas Administrar etiquetas No tienes etiquetas conectadas" at bounding box center [768, 495] width 236 height 889
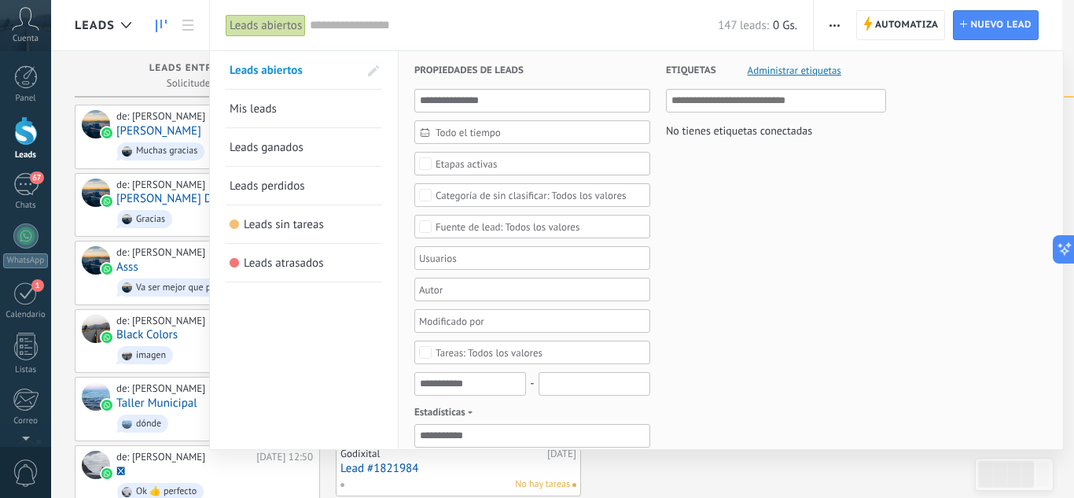
click at [149, 66] on div at bounding box center [537, 249] width 1074 height 498
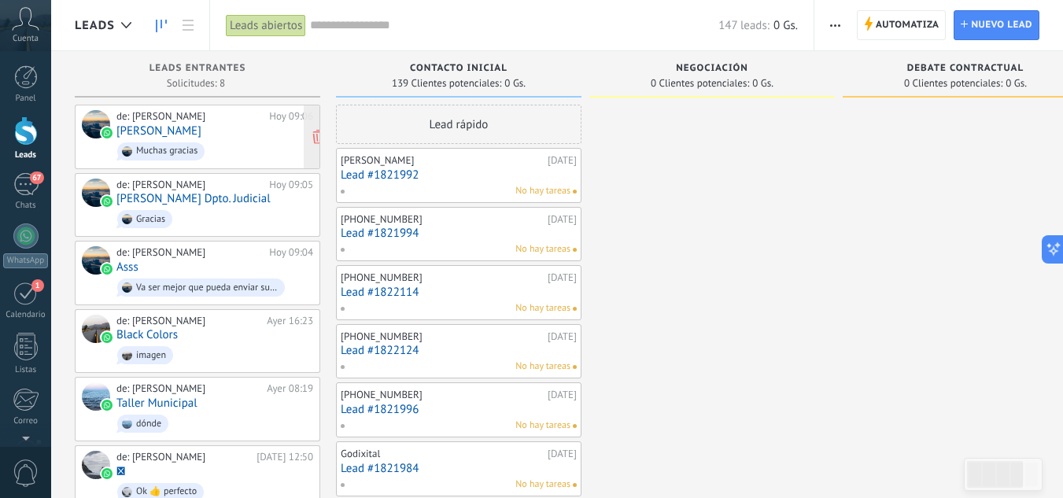
click at [147, 122] on div "de: [PERSON_NAME]" at bounding box center [189, 116] width 147 height 13
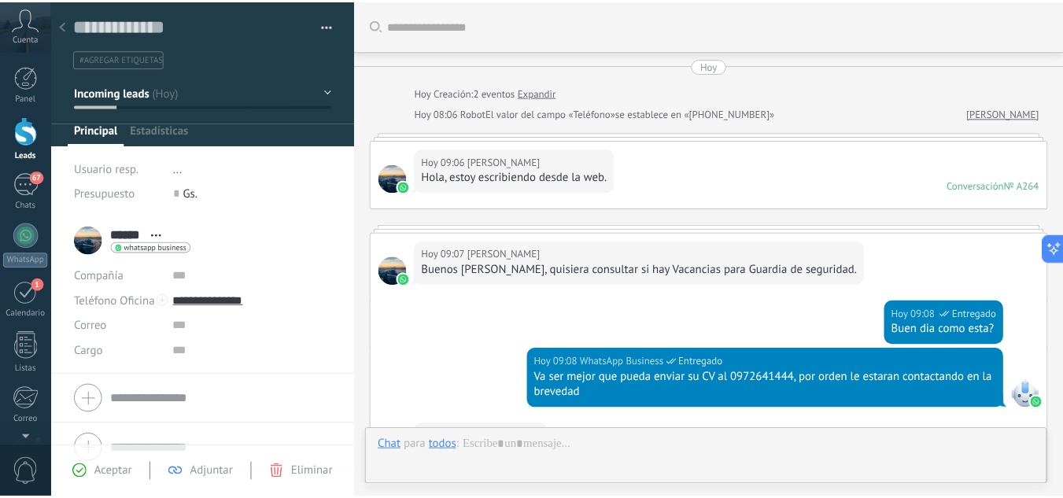
scroll to position [262, 0]
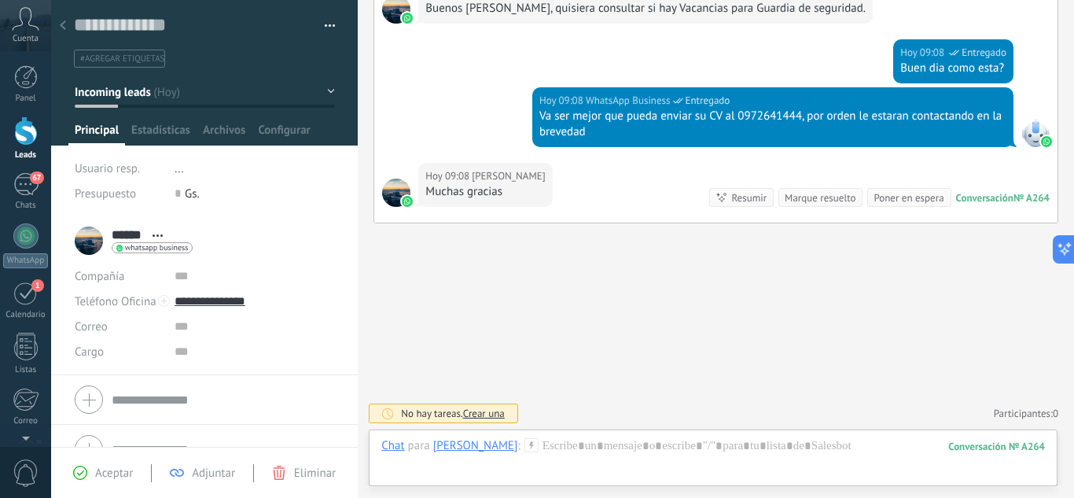
click at [495, 413] on span "Crear una" at bounding box center [484, 413] width 42 height 13
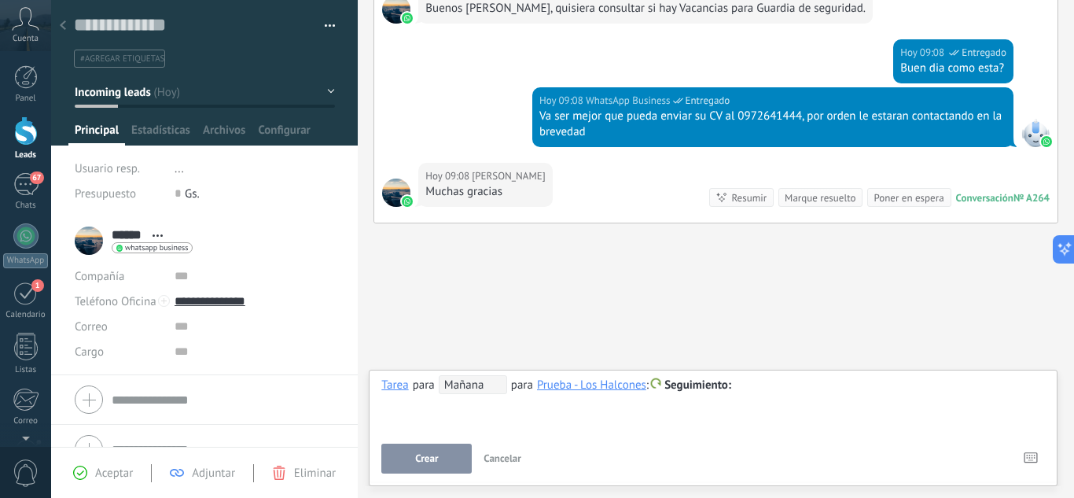
click at [67, 26] on div at bounding box center [63, 26] width 22 height 31
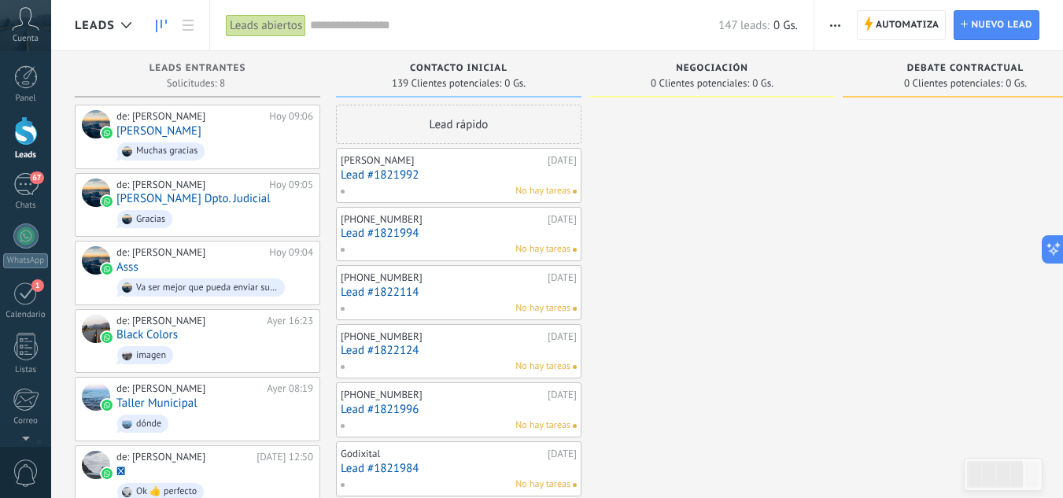
click at [429, 169] on link "Lead #1821992" at bounding box center [459, 174] width 236 height 13
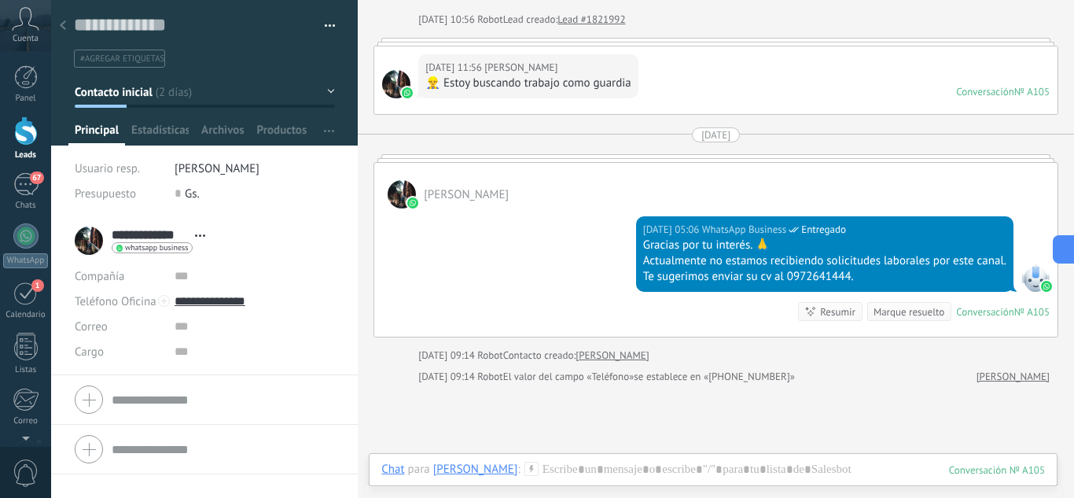
scroll to position [72, 0]
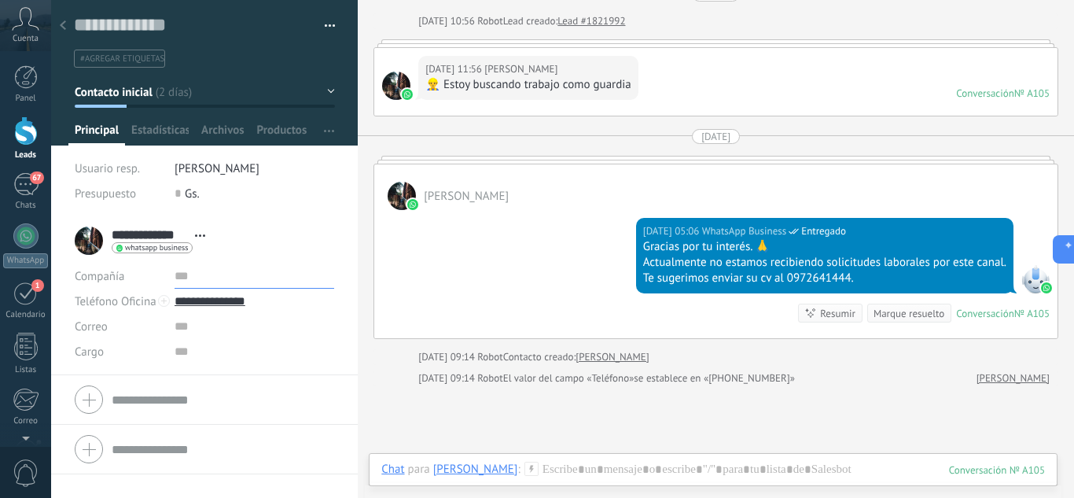
click at [178, 281] on input "text" at bounding box center [255, 275] width 160 height 25
click at [69, 28] on div at bounding box center [63, 26] width 22 height 31
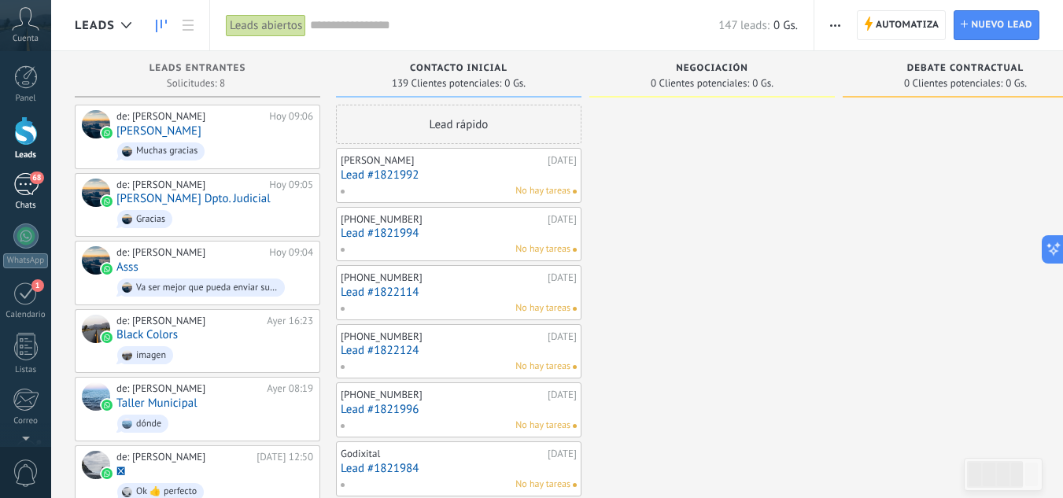
click at [29, 187] on div "68" at bounding box center [25, 184] width 25 height 23
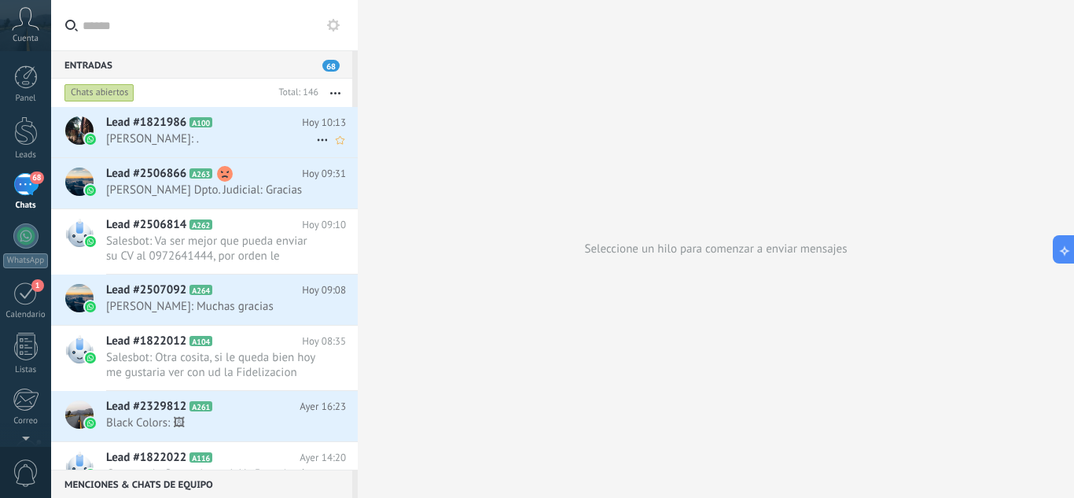
click at [214, 124] on h2 "Lead #1821986 A100" at bounding box center [204, 123] width 196 height 16
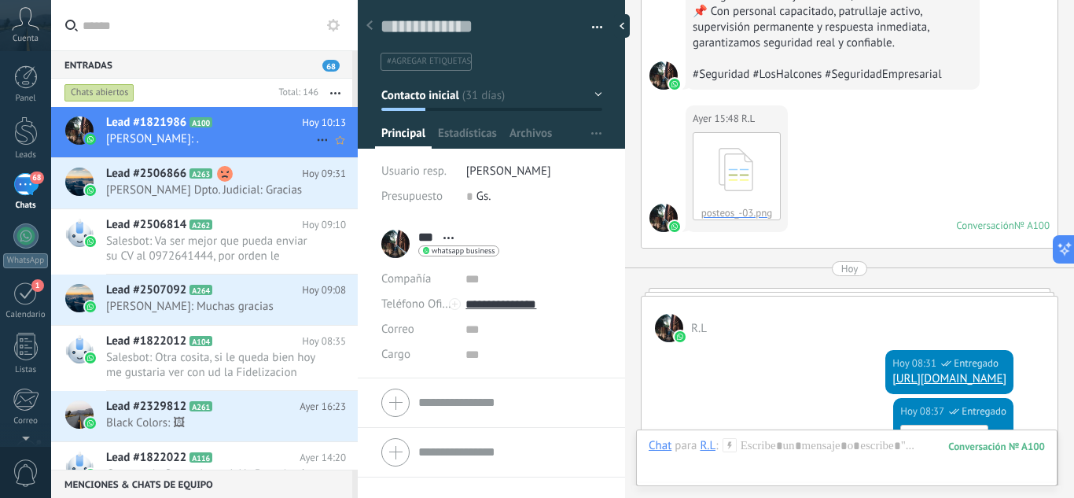
scroll to position [5468, 0]
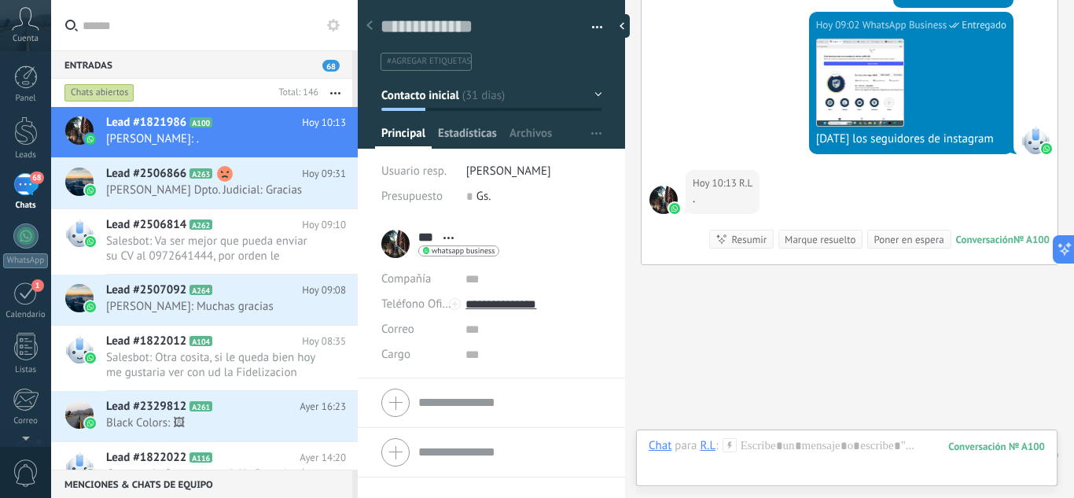
click at [459, 126] on span "Estadísticas" at bounding box center [467, 137] width 59 height 23
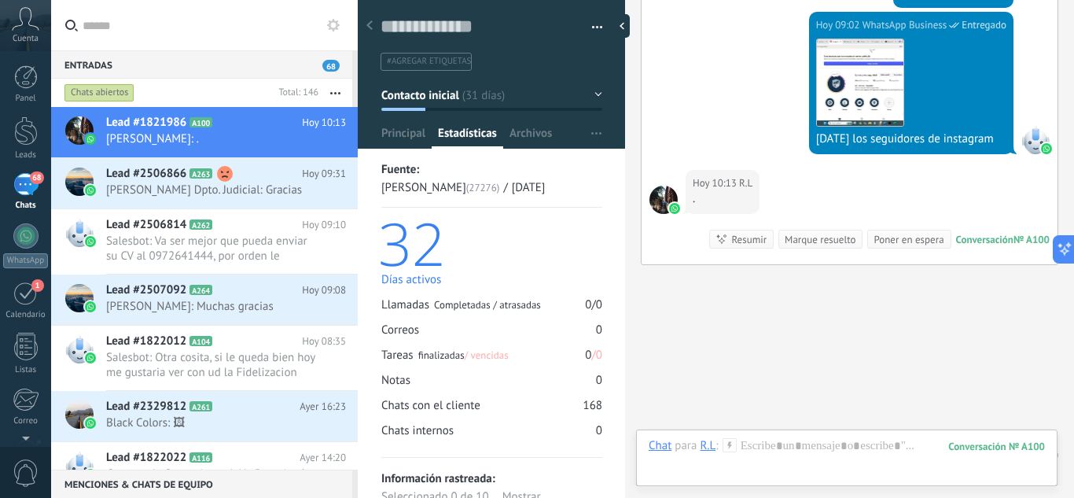
scroll to position [43, 0]
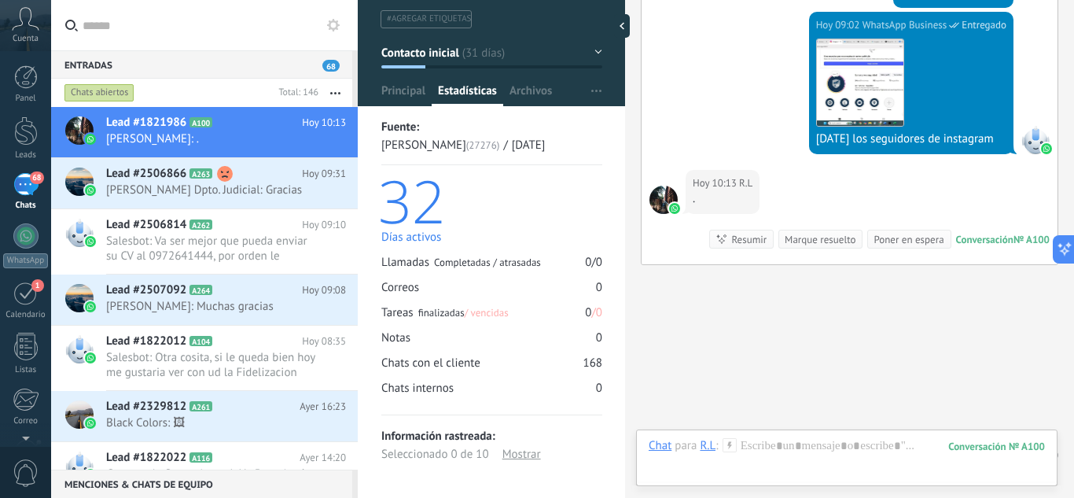
click at [512, 450] on div "Mostrar" at bounding box center [522, 454] width 39 height 18
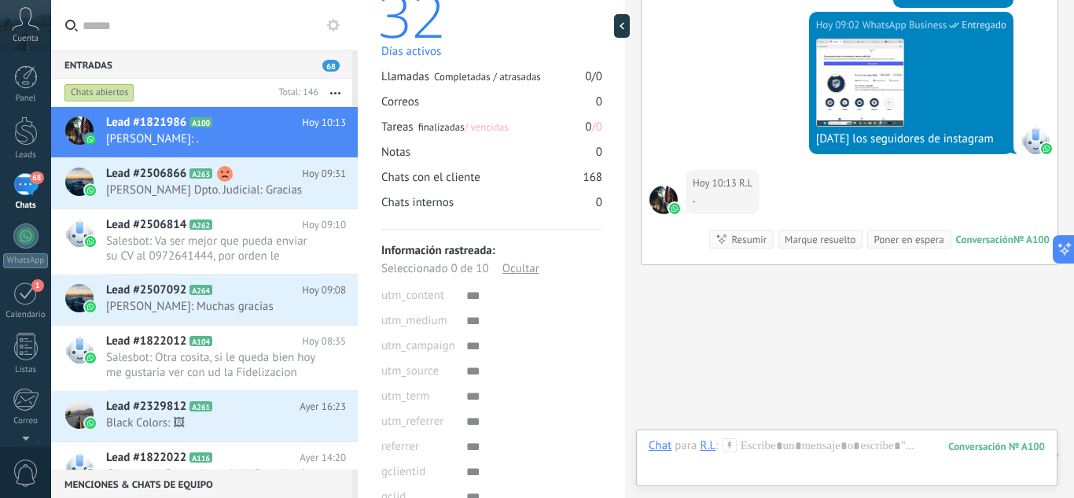
scroll to position [295, 0]
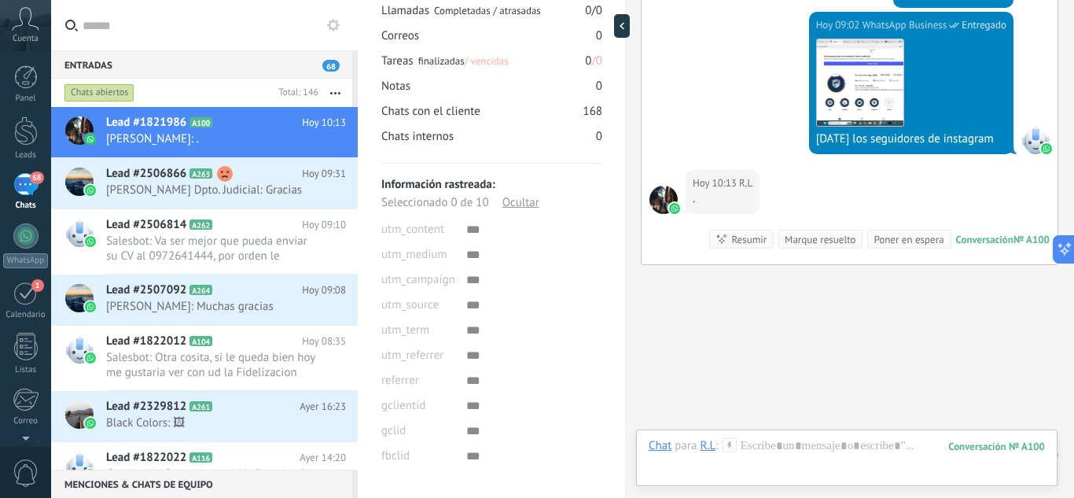
click at [514, 201] on div "Ocultar" at bounding box center [521, 202] width 37 height 18
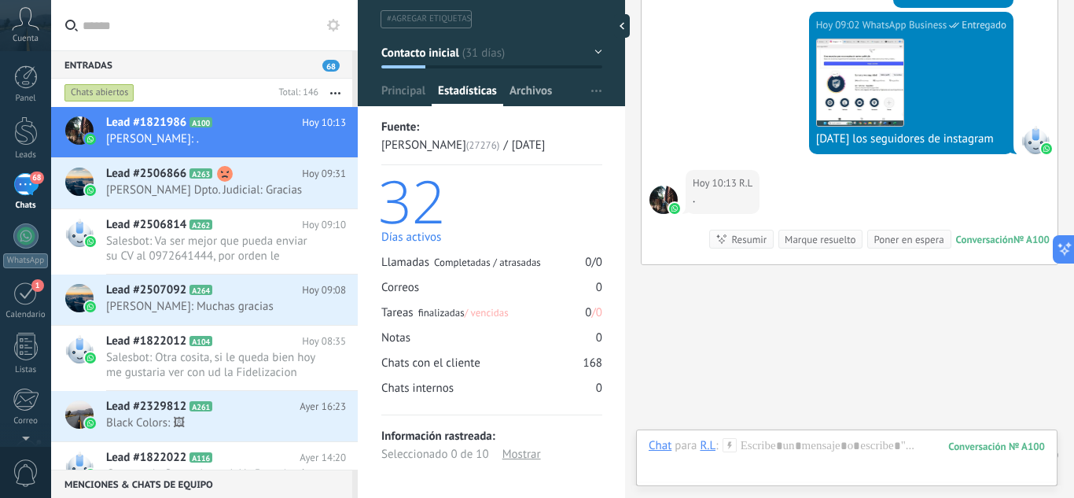
click at [523, 94] on span "Archivos" at bounding box center [531, 94] width 42 height 23
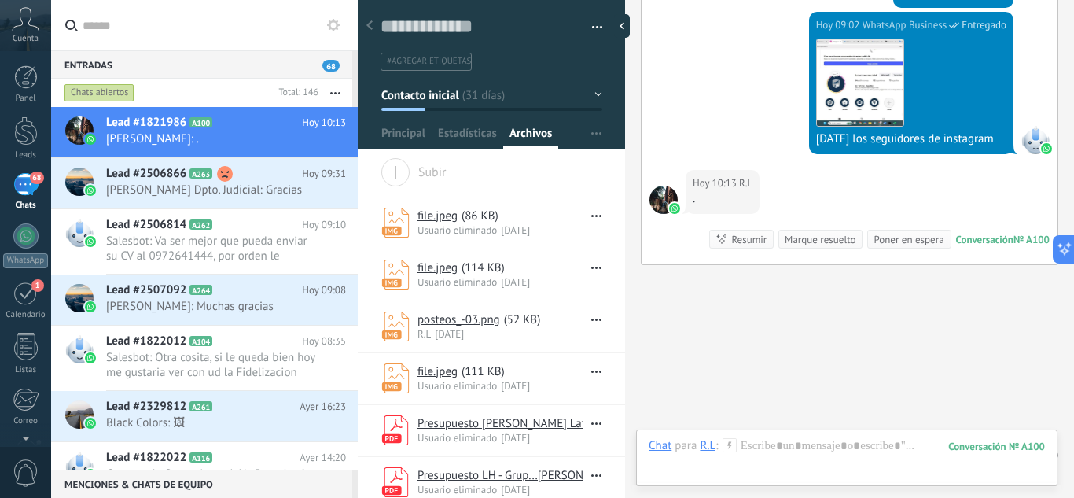
click at [591, 24] on button "button" at bounding box center [591, 28] width 23 height 24
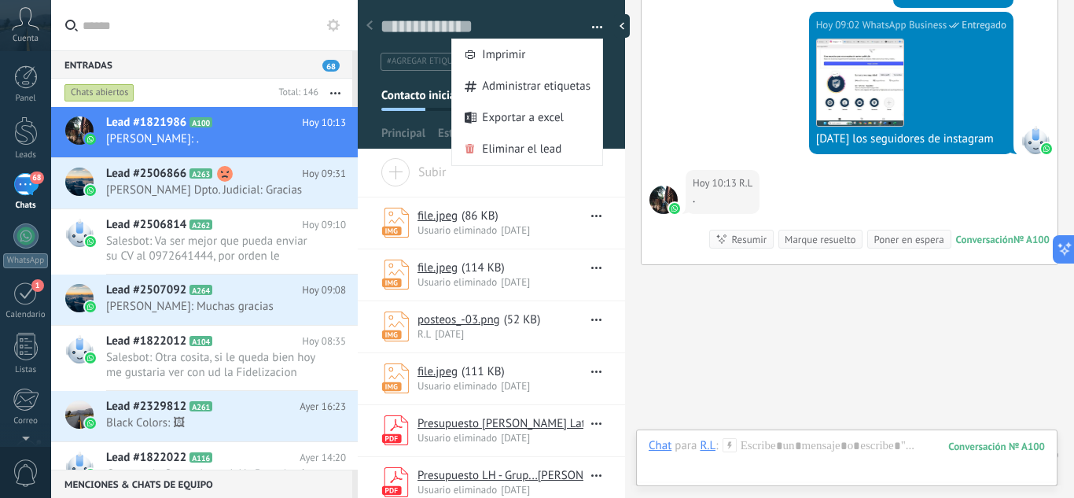
click at [591, 24] on button "button" at bounding box center [591, 28] width 23 height 24
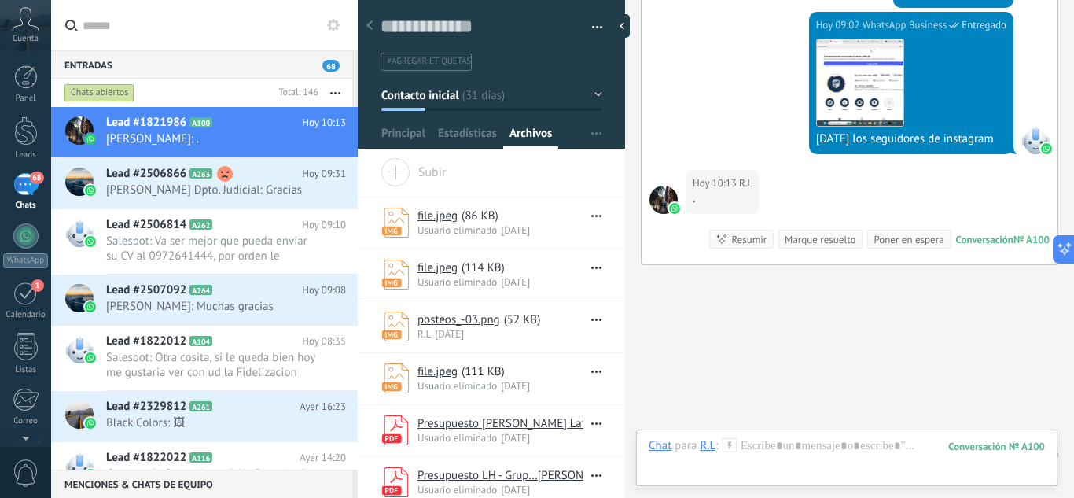
click at [372, 30] on use at bounding box center [370, 24] width 6 height 9
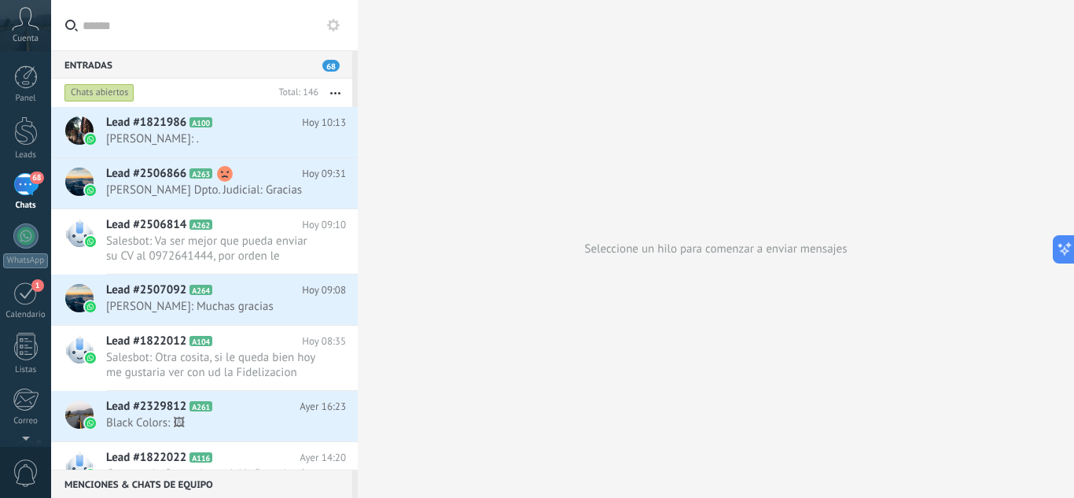
click at [20, 197] on link "68 Chats" at bounding box center [25, 192] width 51 height 38
click at [35, 193] on div "68" at bounding box center [25, 184] width 25 height 23
click at [336, 96] on button "button" at bounding box center [336, 93] width 34 height 28
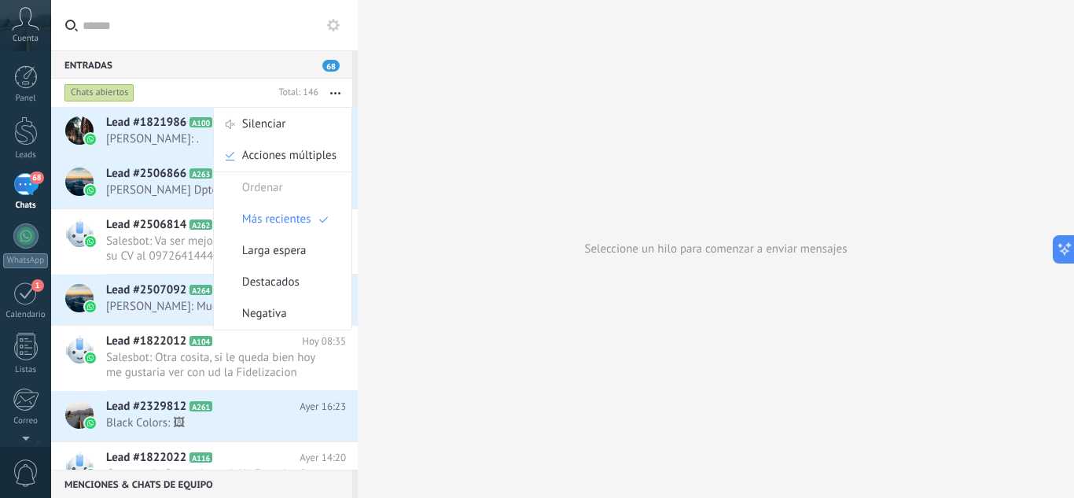
click at [336, 96] on button "button" at bounding box center [336, 93] width 34 height 28
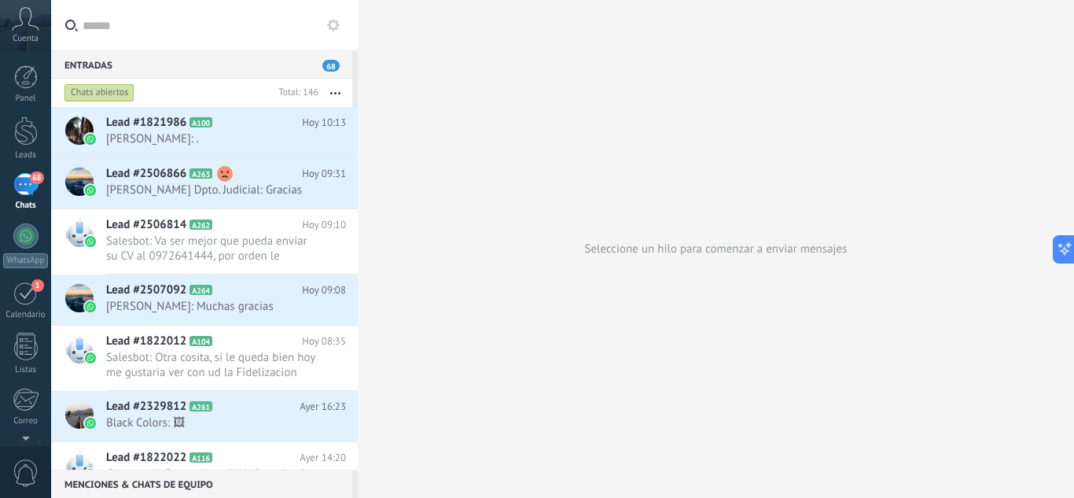
click at [92, 86] on div "Chats abiertos" at bounding box center [99, 92] width 70 height 19
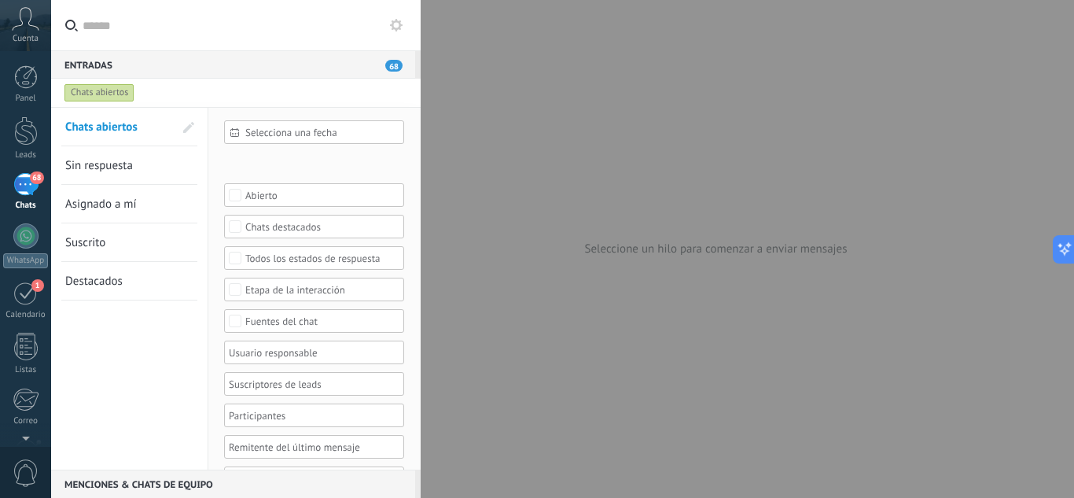
click at [82, 34] on label at bounding box center [236, 25] width 370 height 51
click at [83, 34] on input "text" at bounding box center [246, 25] width 326 height 50
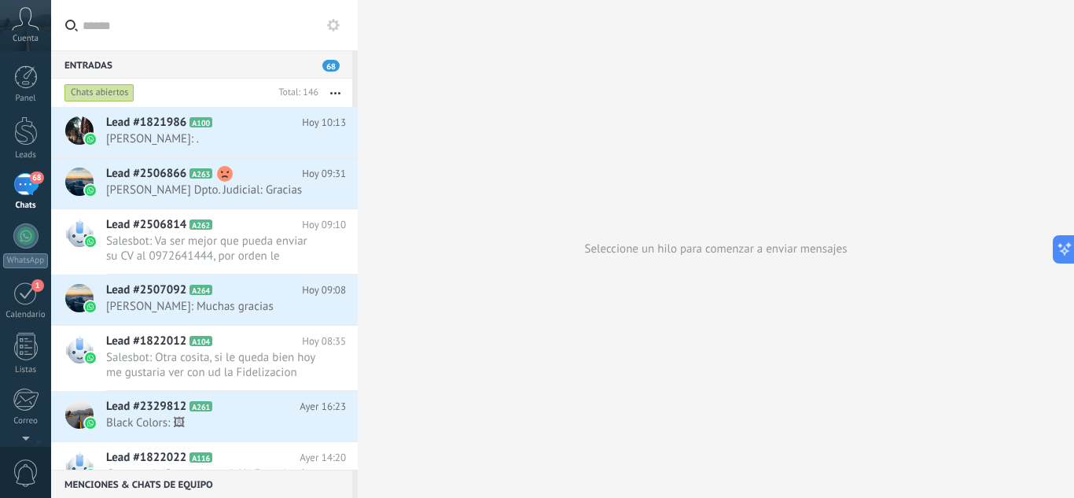
click at [73, 30] on icon at bounding box center [71, 26] width 13 height 12
click at [83, 30] on input "text" at bounding box center [214, 25] width 263 height 50
click at [109, 29] on input "text" at bounding box center [214, 25] width 263 height 50
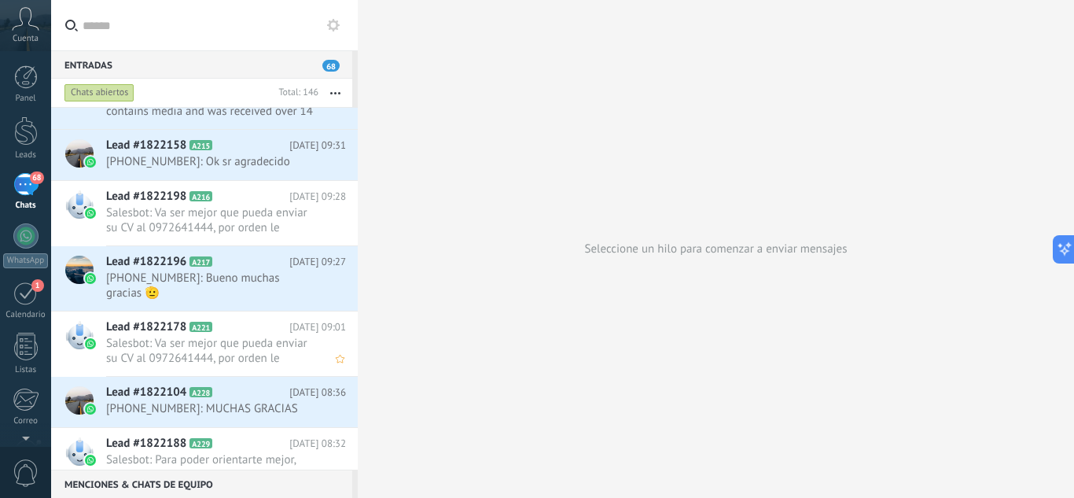
click at [182, 356] on span "Salesbot: Va ser mejor que pueda enviar su CV al 0972641444, por orden le estar…" at bounding box center [211, 351] width 210 height 30
drag, startPoint x: 182, startPoint y: 356, endPoint x: 250, endPoint y: 252, distance: 124.3
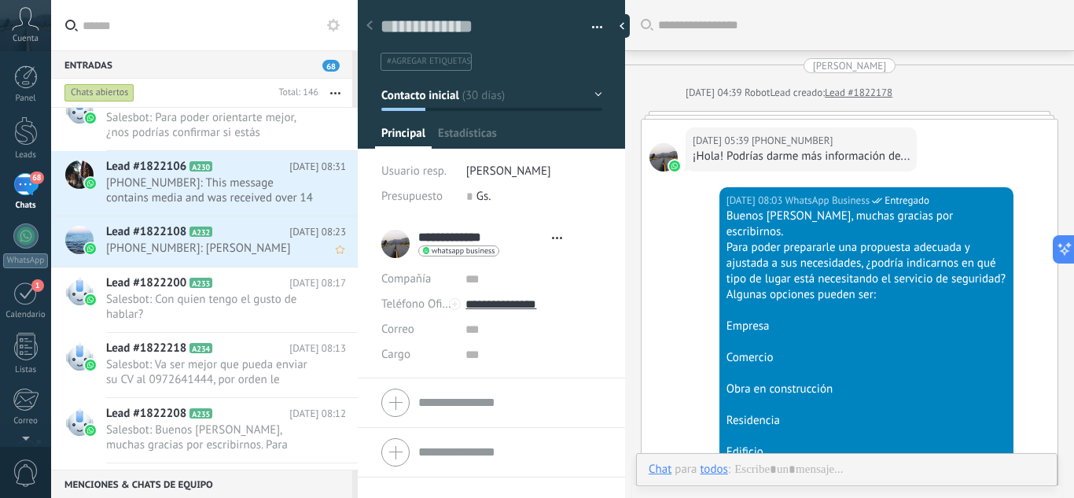
type textarea "**********"
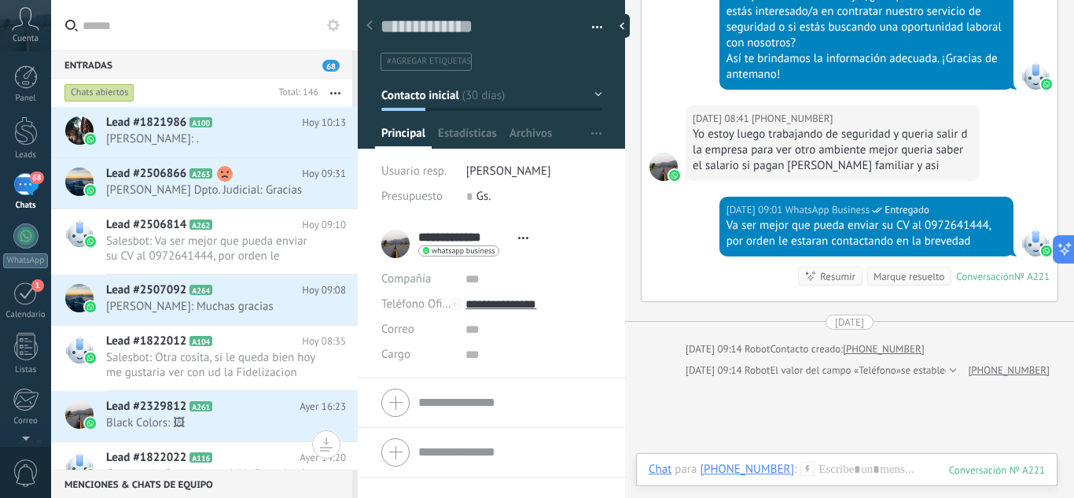
click at [131, 33] on input "text" at bounding box center [214, 25] width 263 height 50
type input "*"
click at [617, 20] on div at bounding box center [626, 26] width 24 height 24
type textarea "**********"
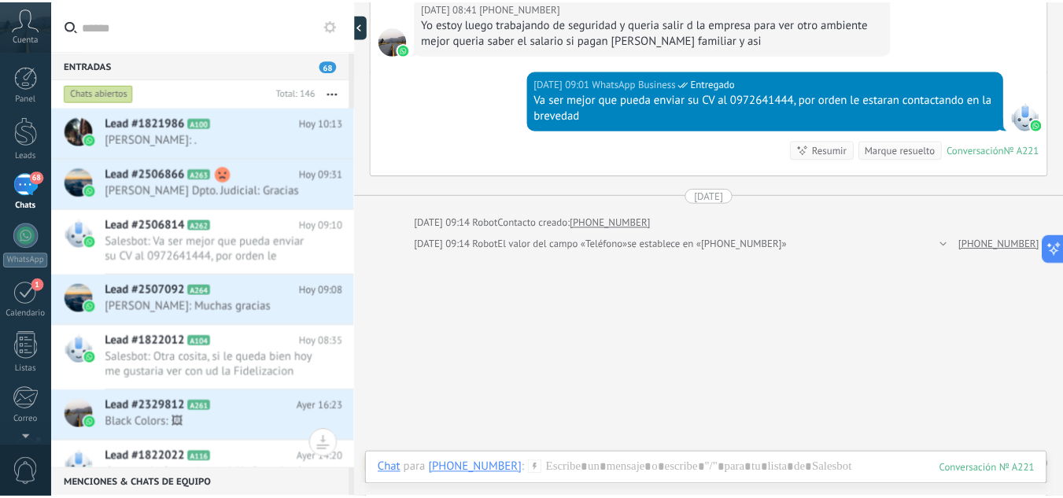
scroll to position [15, 0]
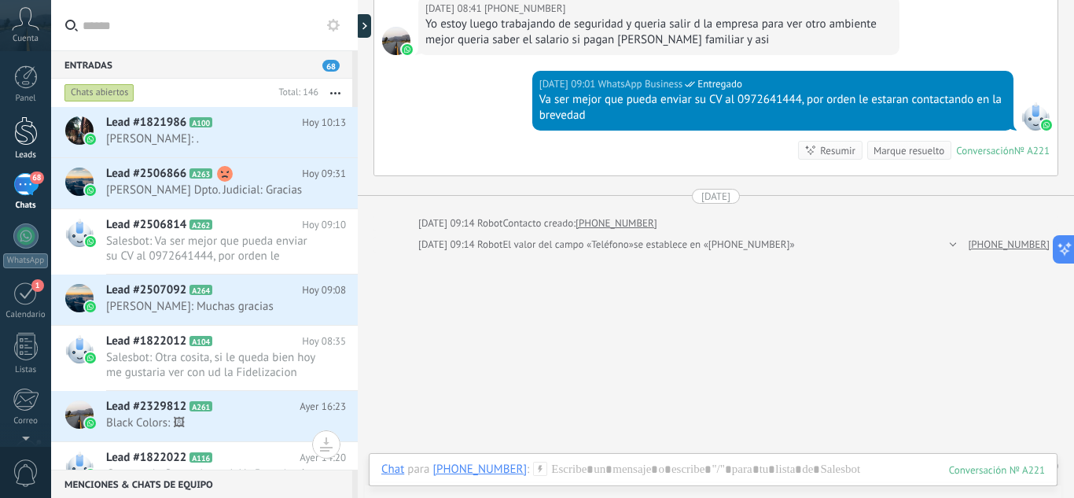
click at [34, 131] on div at bounding box center [26, 130] width 24 height 29
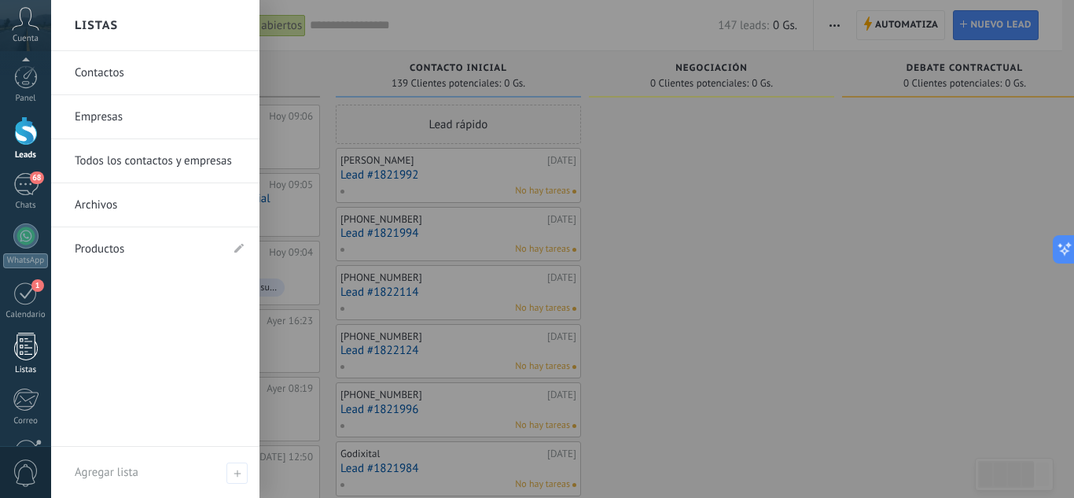
scroll to position [157, 0]
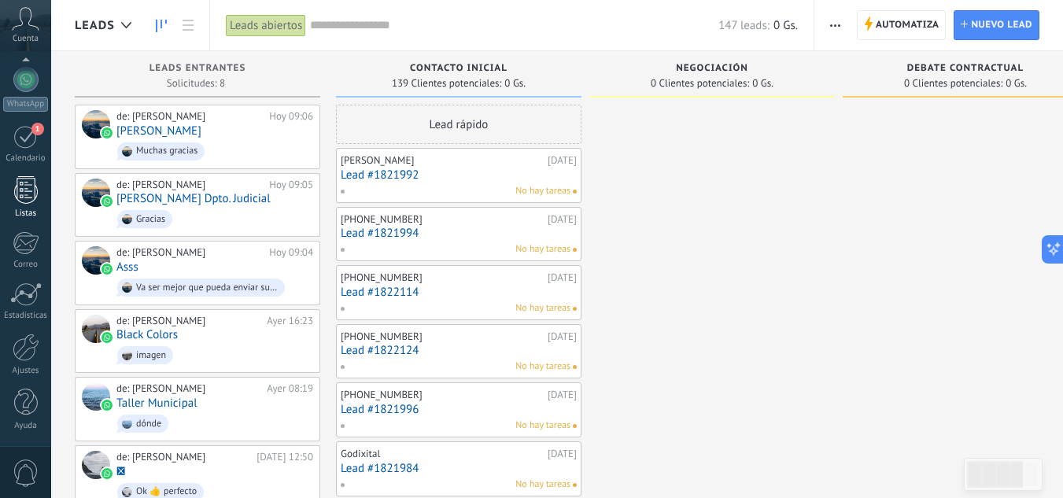
click at [31, 337] on div at bounding box center [26, 347] width 27 height 28
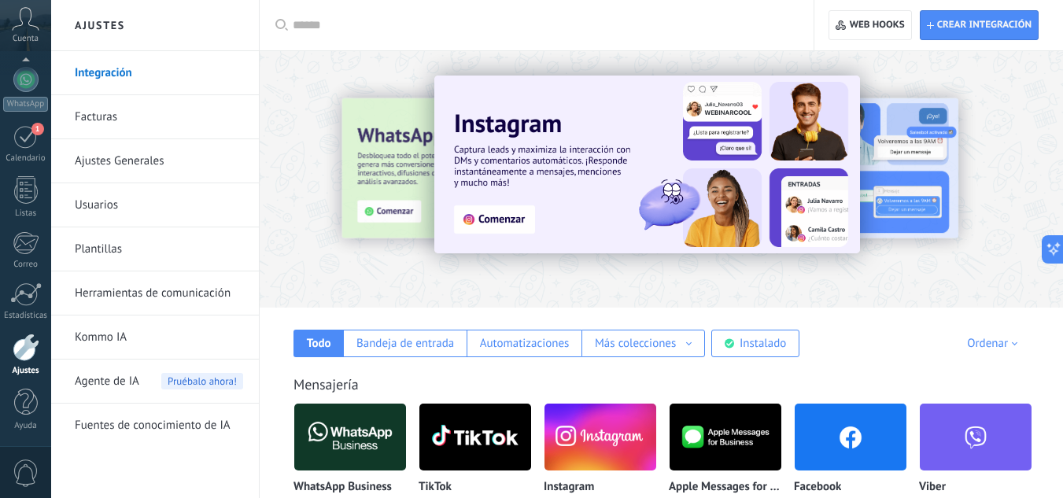
click at [212, 304] on link "Herramientas de comunicación" at bounding box center [159, 293] width 168 height 44
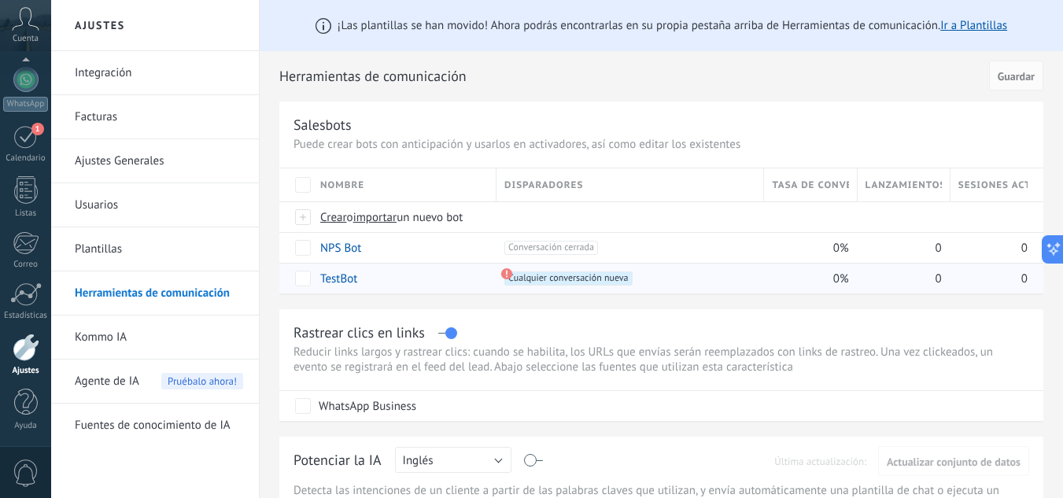
click at [555, 283] on span "Cualquier conversación nueva +0" at bounding box center [567, 278] width 127 height 14
click at [538, 242] on span "Conversación cerrada +0" at bounding box center [551, 248] width 94 height 14
click at [377, 249] on span at bounding box center [373, 248] width 16 height 16
click at [639, 185] on div "Disparadores" at bounding box center [629, 184] width 267 height 33
click at [330, 220] on span "Crear" at bounding box center [333, 217] width 27 height 15
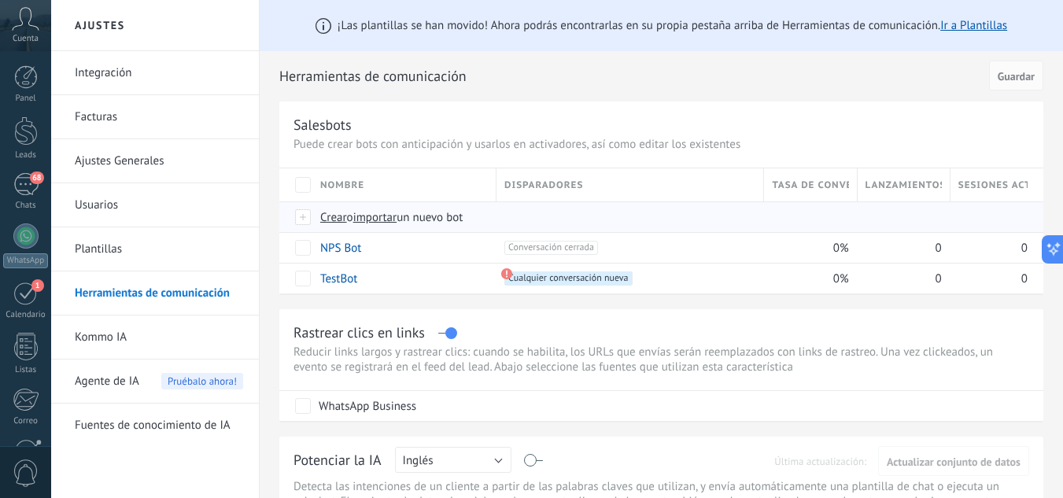
click at [300, 219] on div at bounding box center [303, 217] width 17 height 14
